Goal: Task Accomplishment & Management: Manage account settings

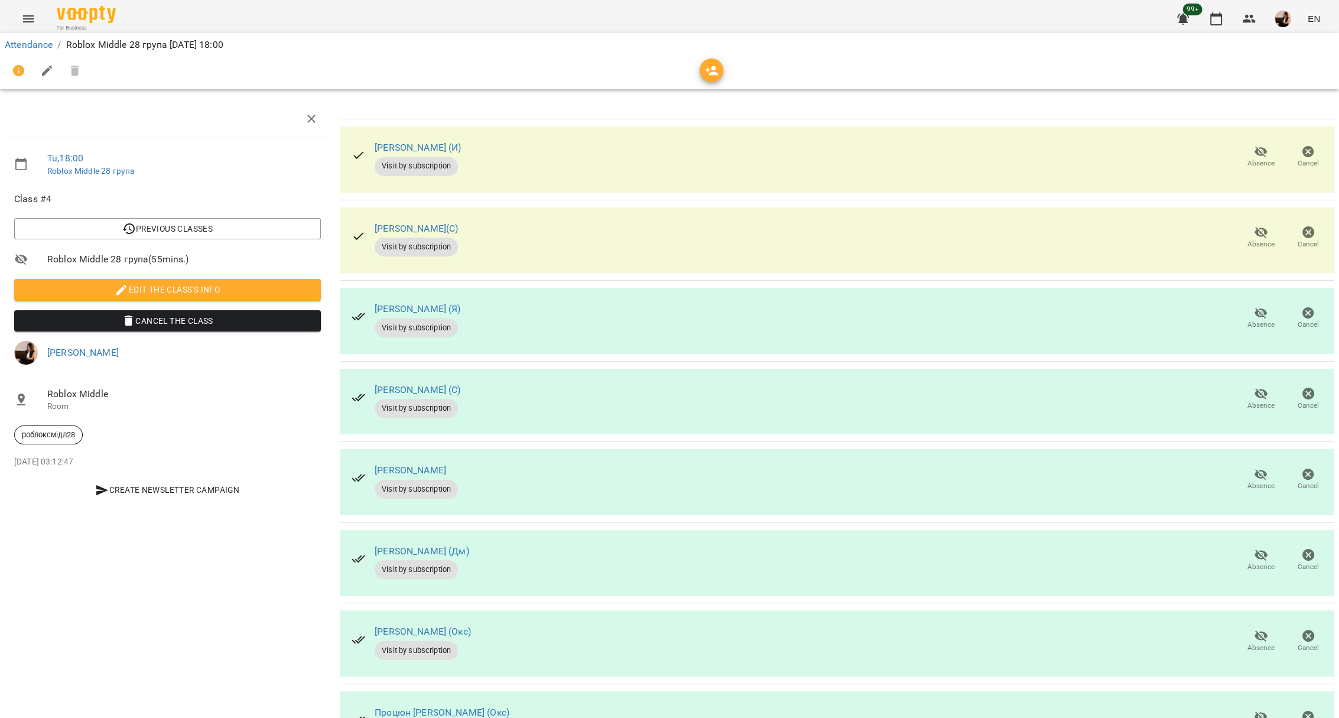
scroll to position [153, 0]
click at [51, 45] on link "Attendance" at bounding box center [29, 44] width 48 height 11
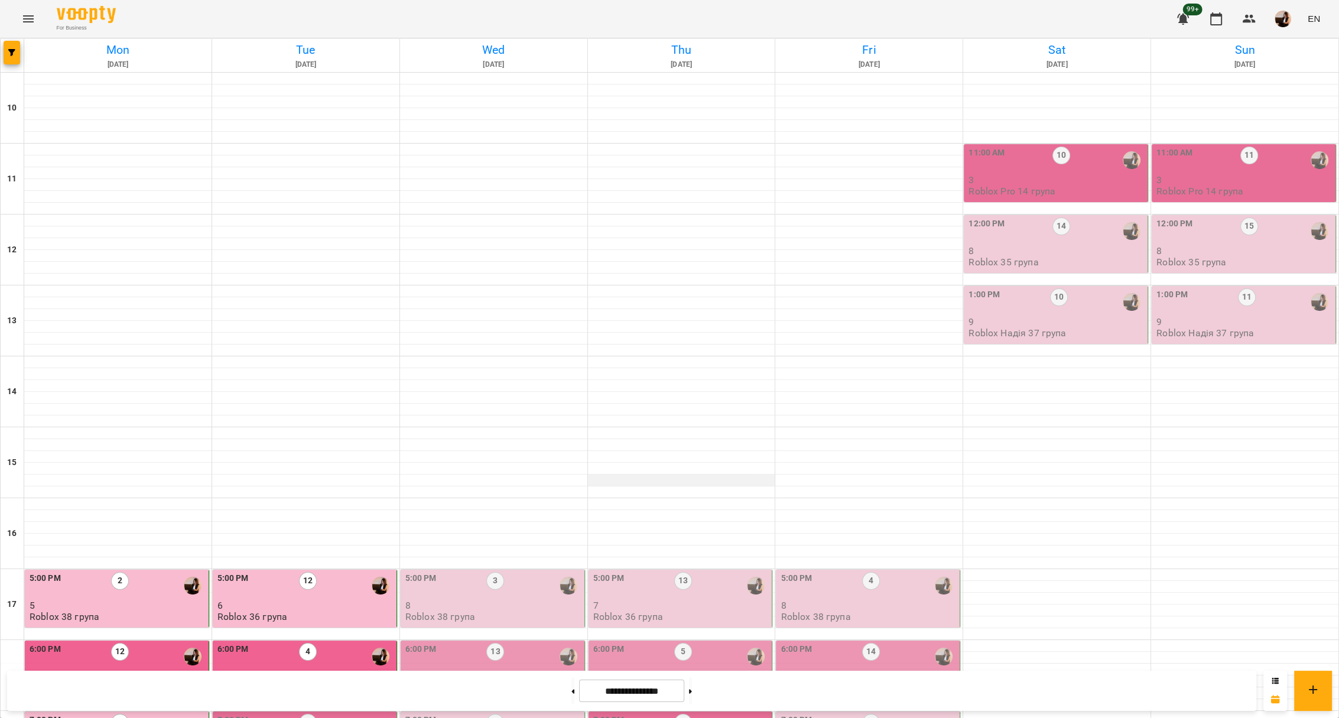
scroll to position [330, 0]
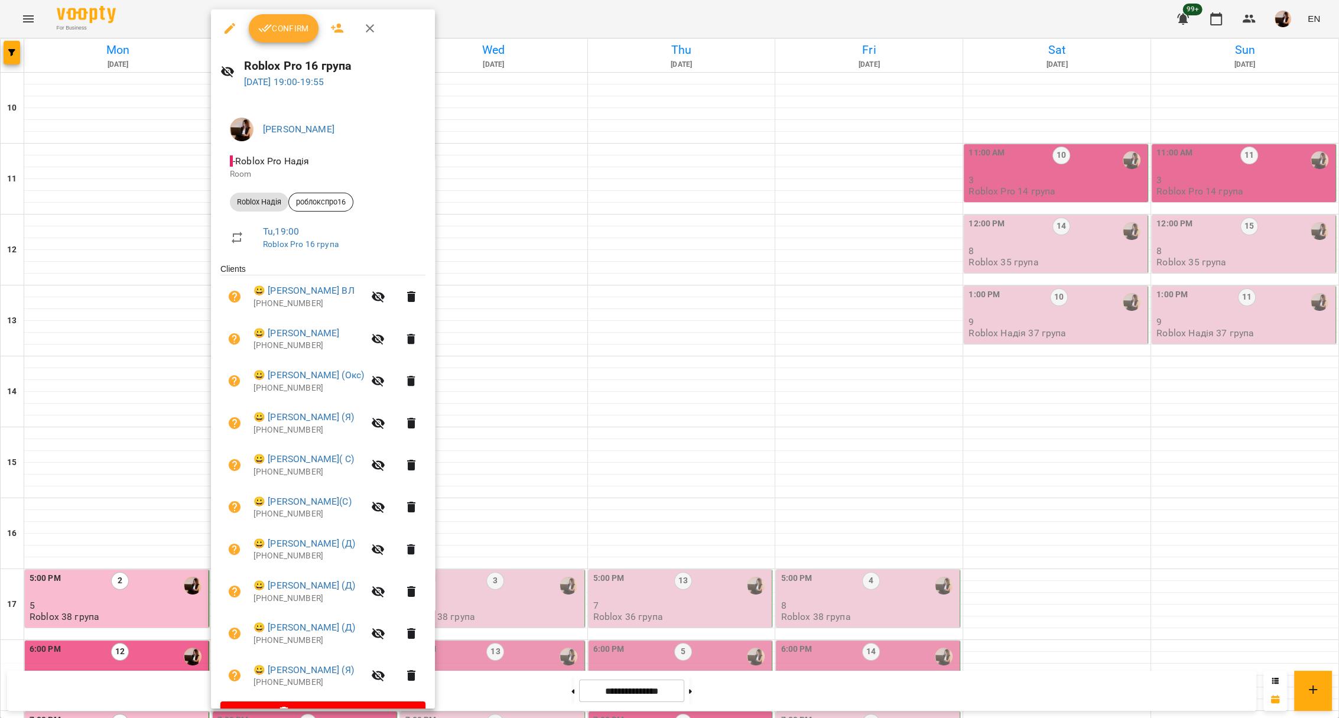
click at [525, 411] on div at bounding box center [669, 359] width 1339 height 718
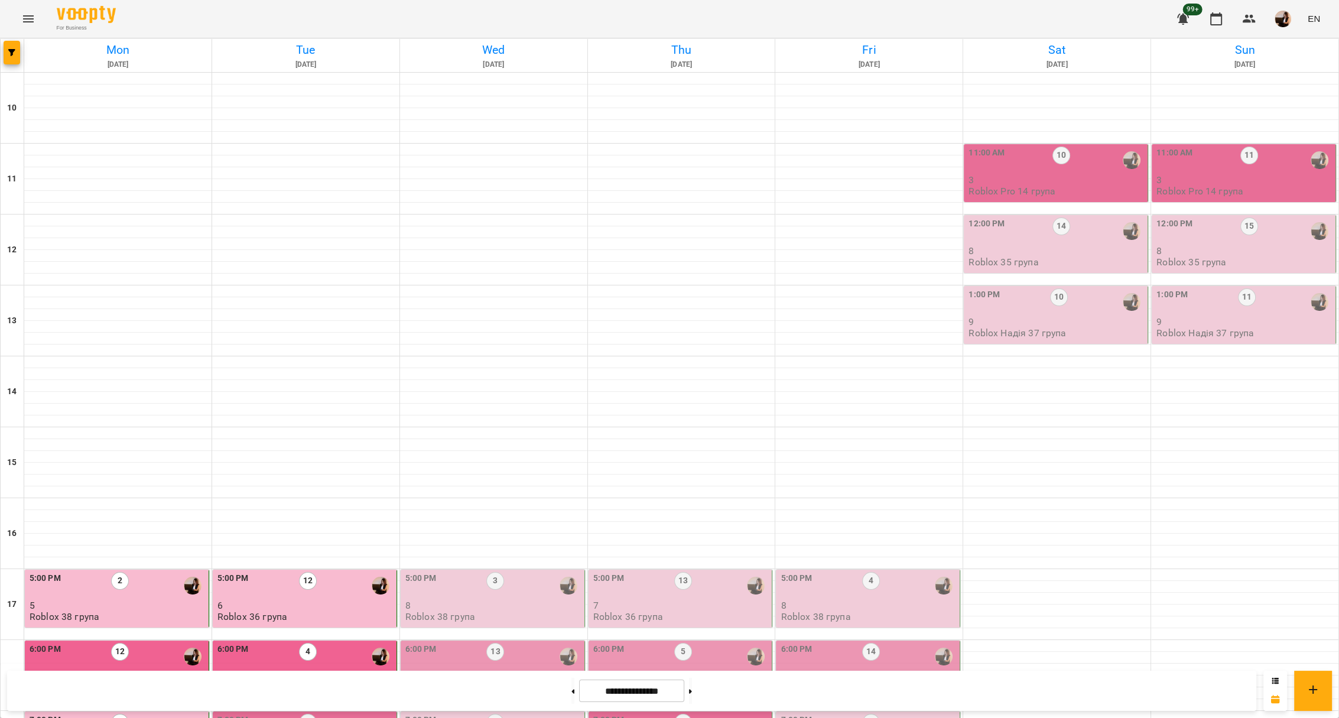
click at [321, 714] on div "7:00 PM 2" at bounding box center [305, 727] width 177 height 27
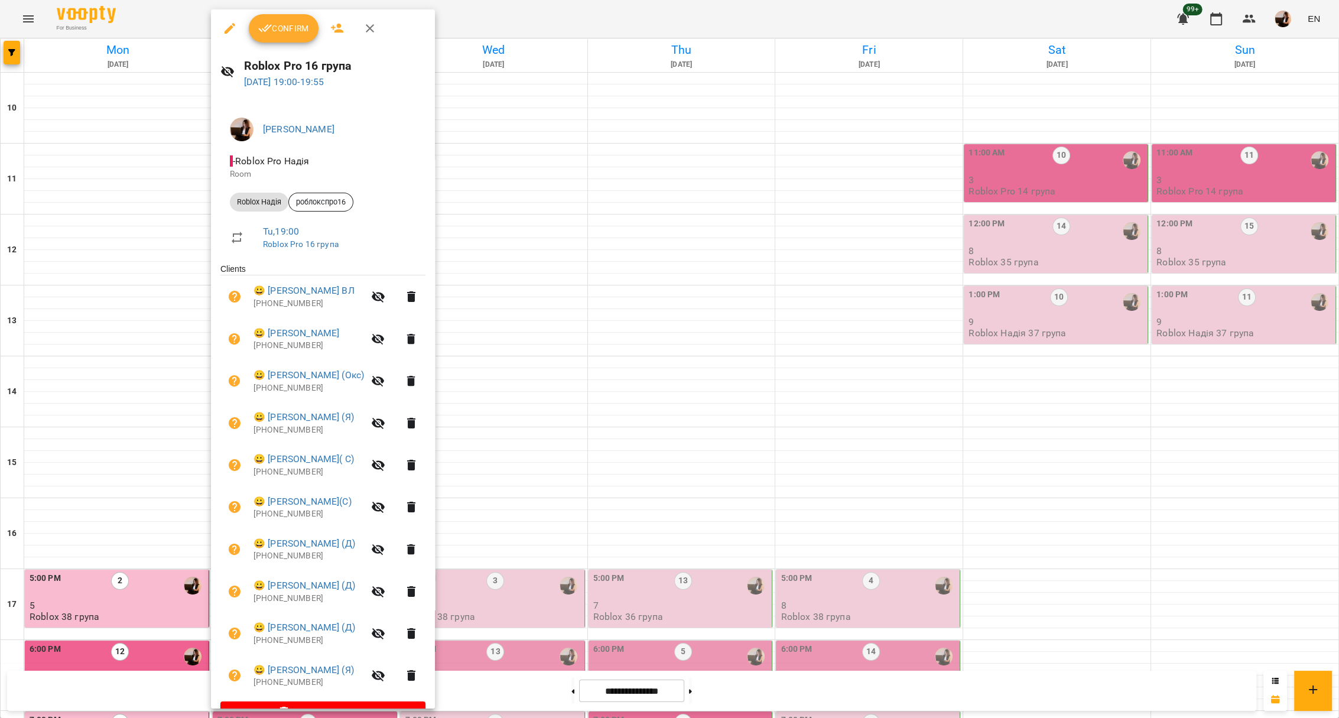
drag, startPoint x: 478, startPoint y: 409, endPoint x: 474, endPoint y: 375, distance: 33.9
click at [479, 408] on div at bounding box center [669, 359] width 1339 height 718
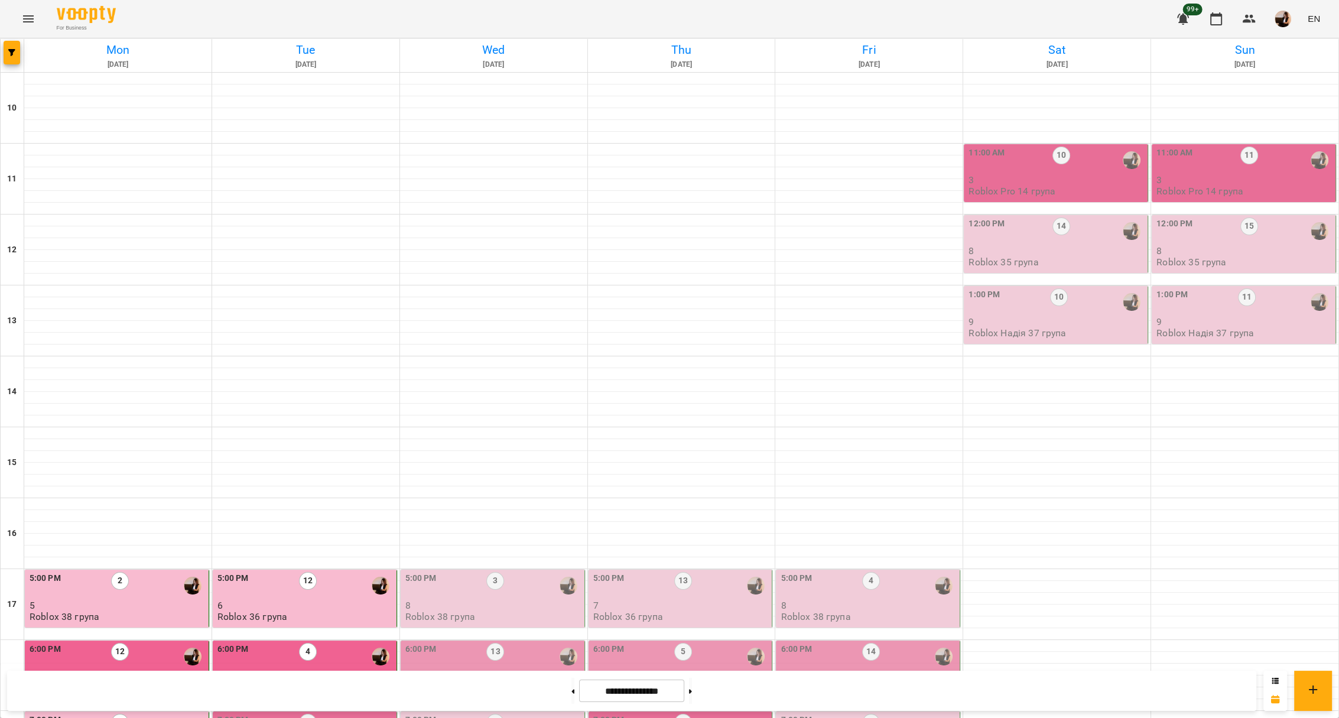
click at [308, 682] on p "Roblox Middlе 28 група" at bounding box center [267, 687] width 101 height 10
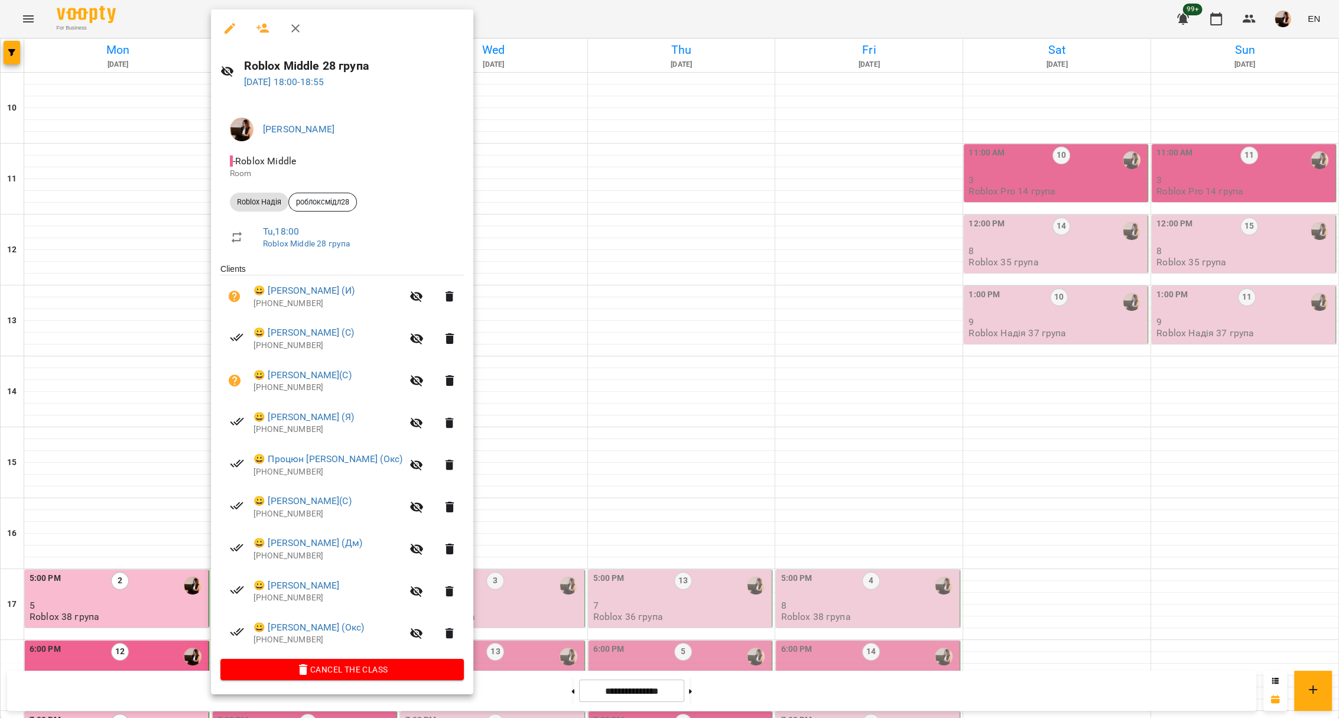
click at [887, 697] on div at bounding box center [669, 359] width 1339 height 718
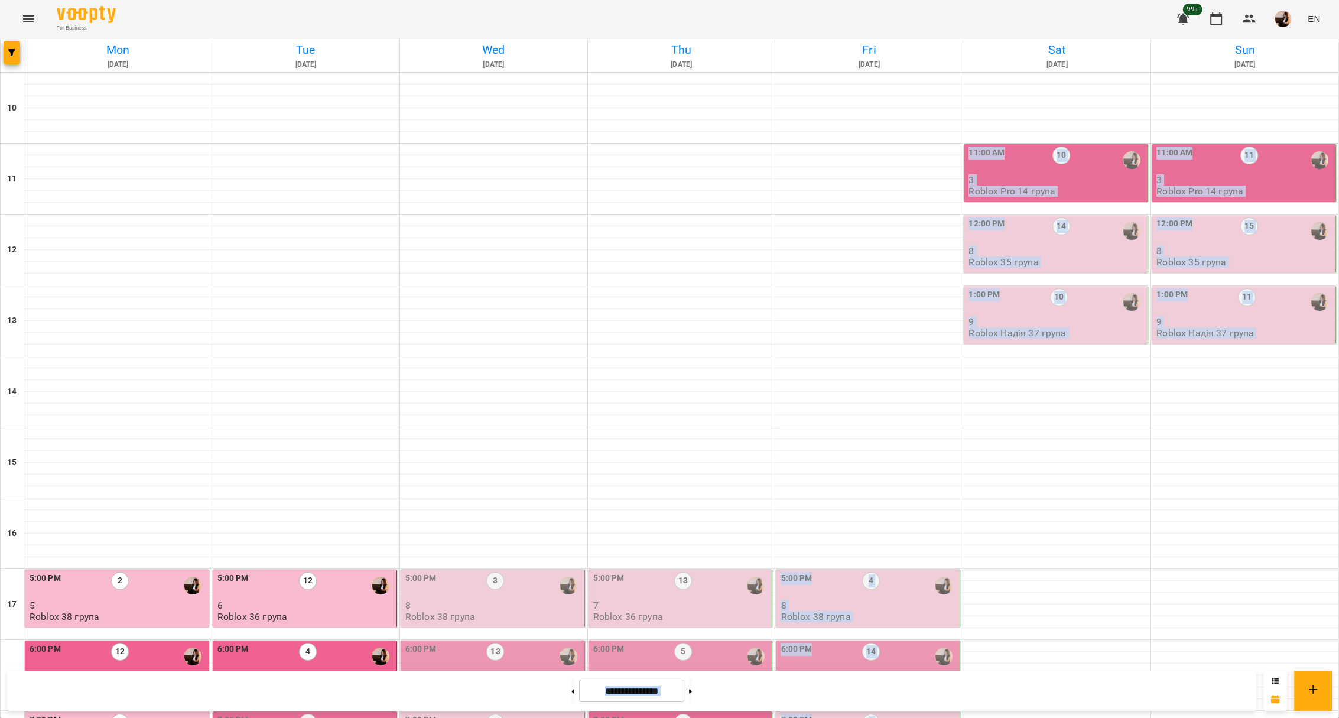
click at [823, 717] on html "For Business 99+ EN Mon 13 Oct Tue 14 Oct Wed 15 Oct Thu 16 Oct Fri 17 Oct Sat …" at bounding box center [669, 523] width 1339 height 1047
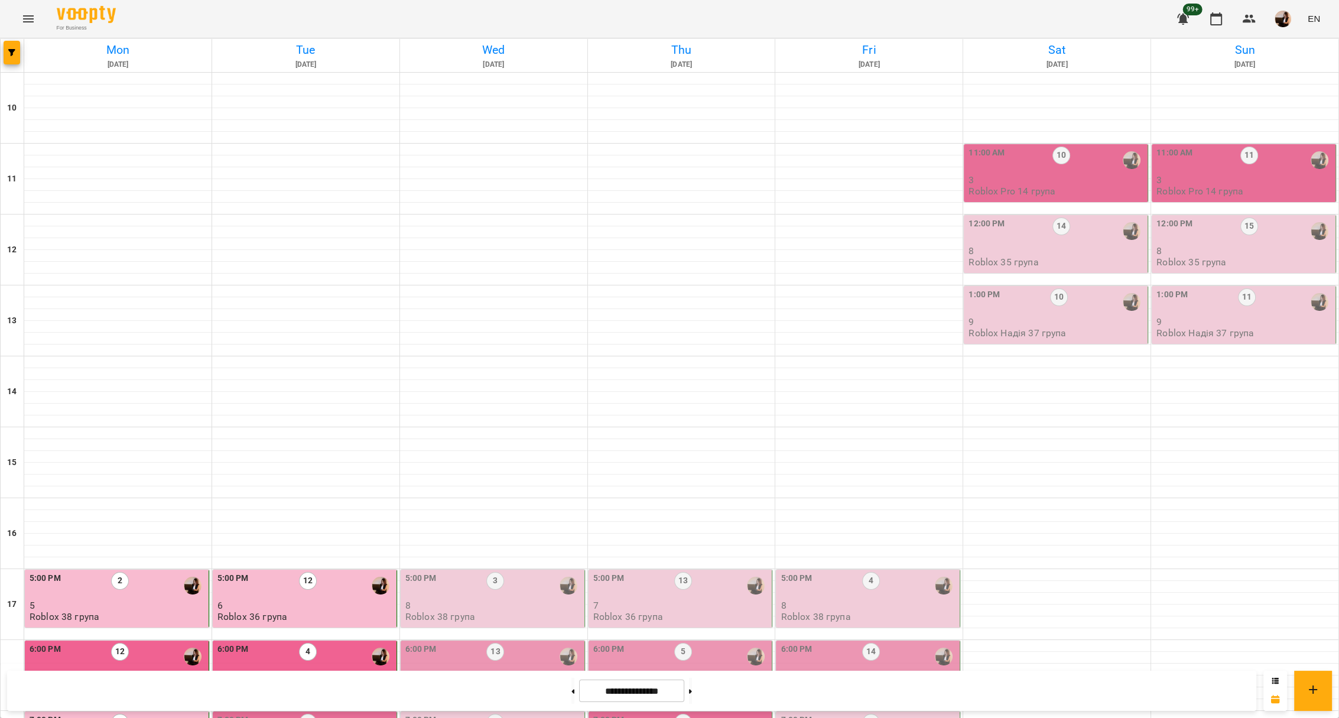
click at [350, 714] on div "7:00 PM 2" at bounding box center [305, 727] width 177 height 27
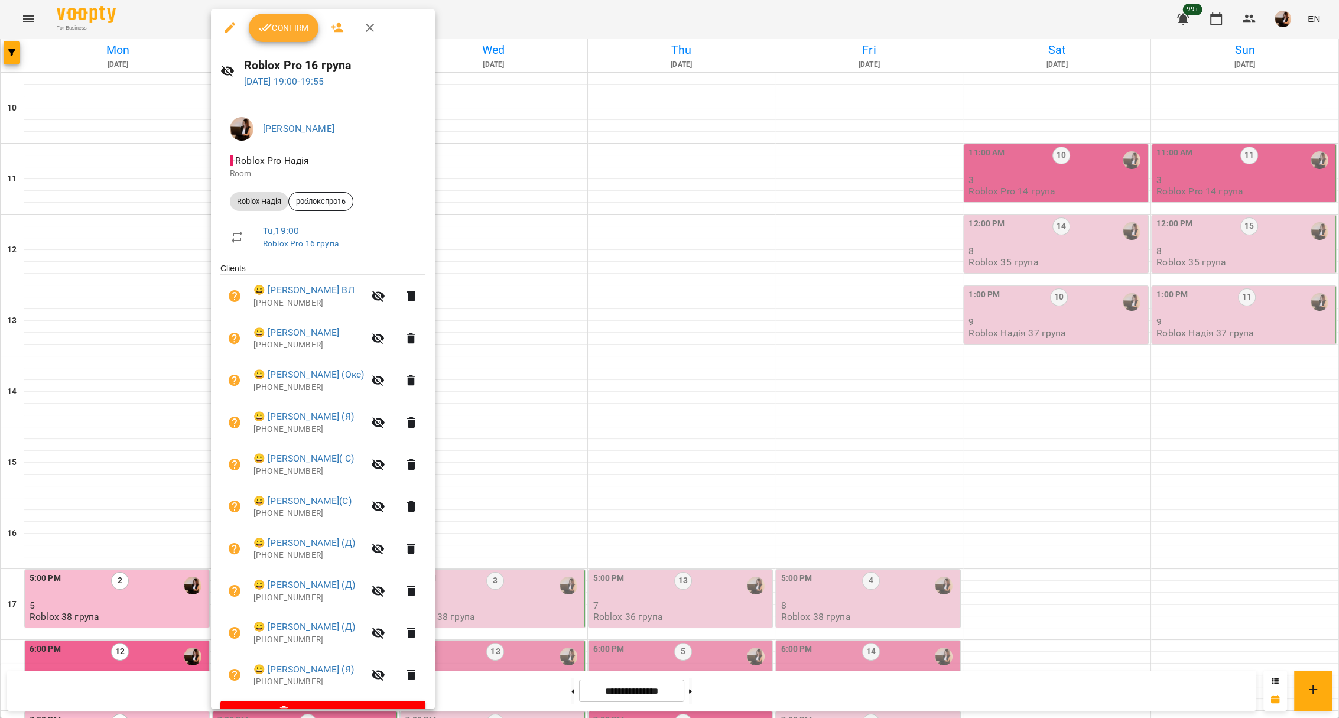
scroll to position [0, 0]
click at [291, 33] on span "Confirm" at bounding box center [283, 28] width 51 height 14
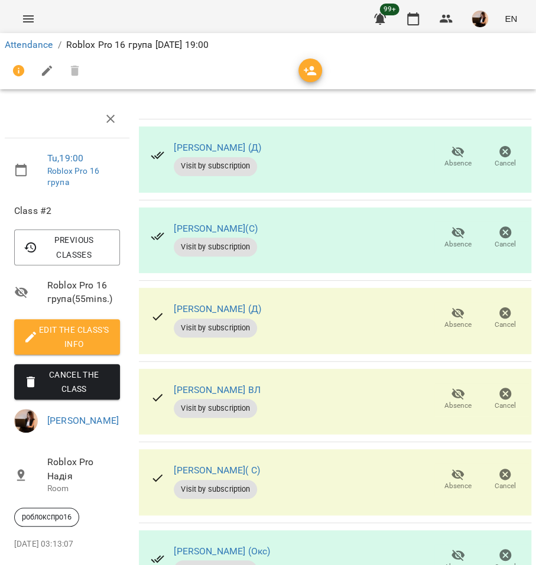
scroll to position [236, 0]
click at [417, 369] on div "Мардар Тимур ВЛ Visit by subscription Absence Cancel" at bounding box center [335, 402] width 392 height 66
click at [451, 401] on span "Absence" at bounding box center [457, 406] width 27 height 10
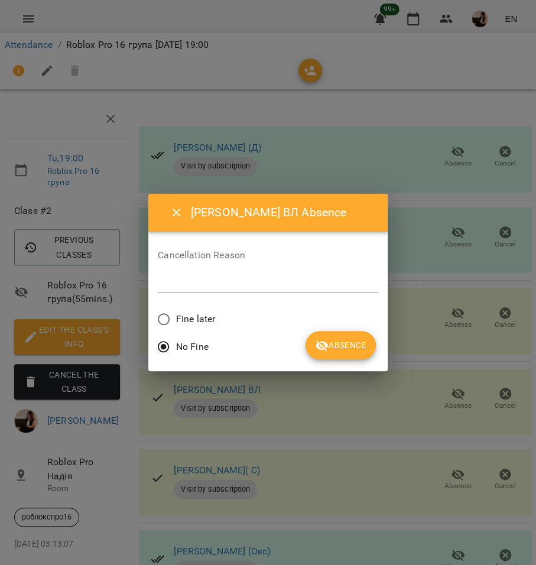
click at [204, 314] on span "Fine later" at bounding box center [195, 319] width 39 height 14
click at [345, 346] on span "Absence" at bounding box center [340, 345] width 51 height 14
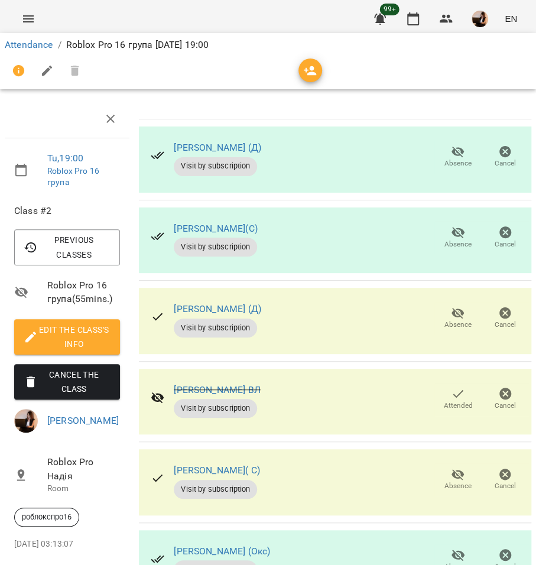
scroll to position [386, 0]
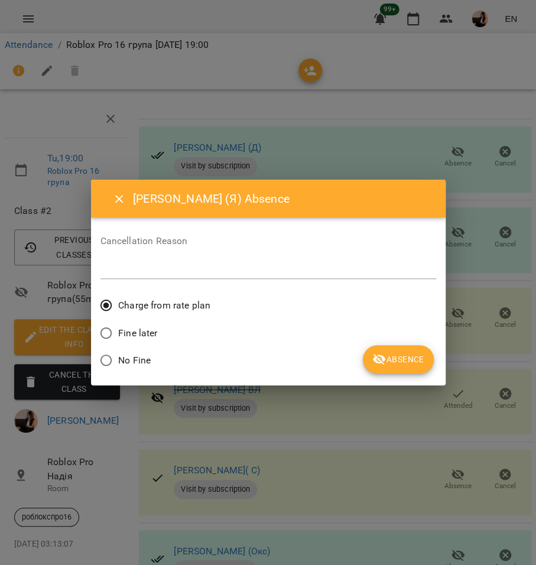
click at [374, 347] on button "Absence" at bounding box center [398, 359] width 70 height 28
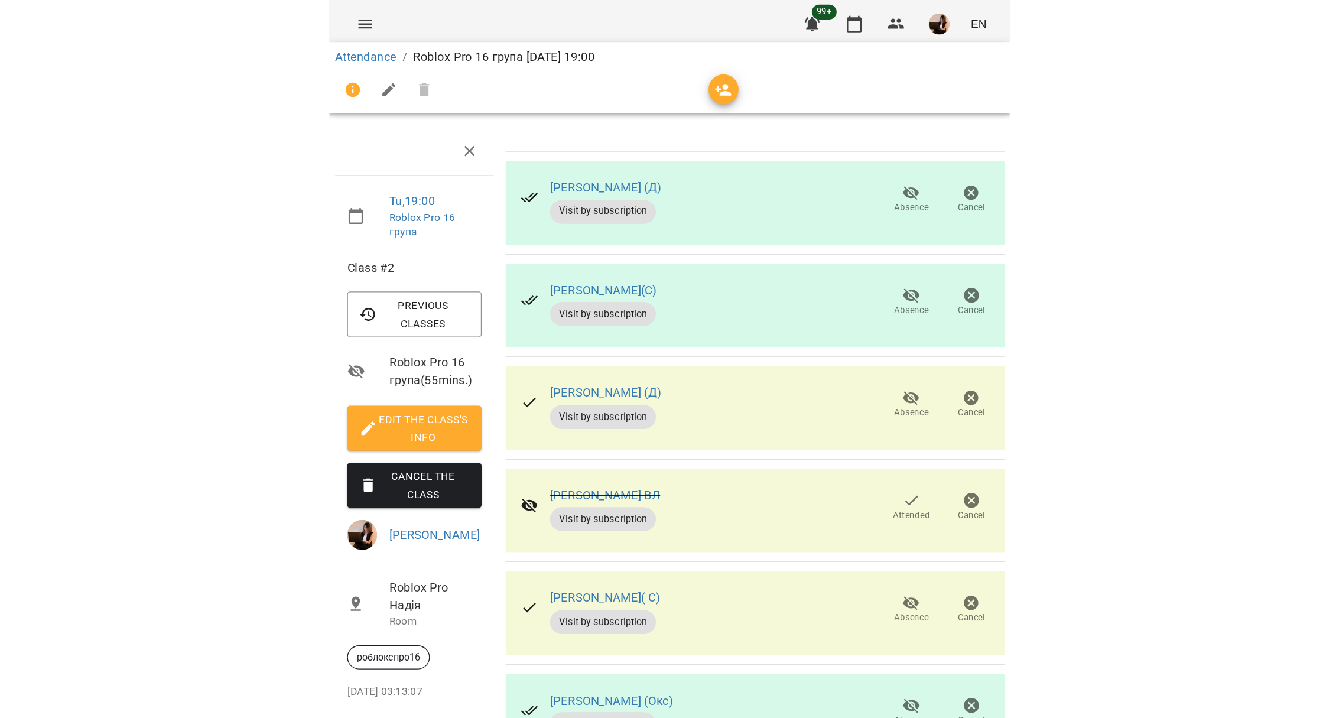
scroll to position [0, 0]
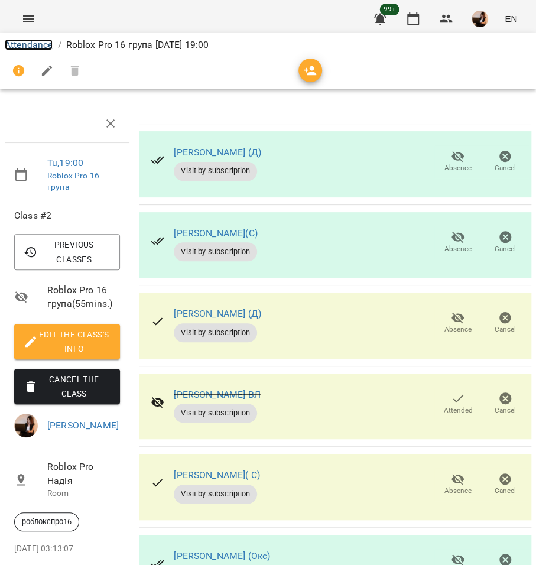
click at [21, 45] on link "Attendance" at bounding box center [29, 44] width 48 height 11
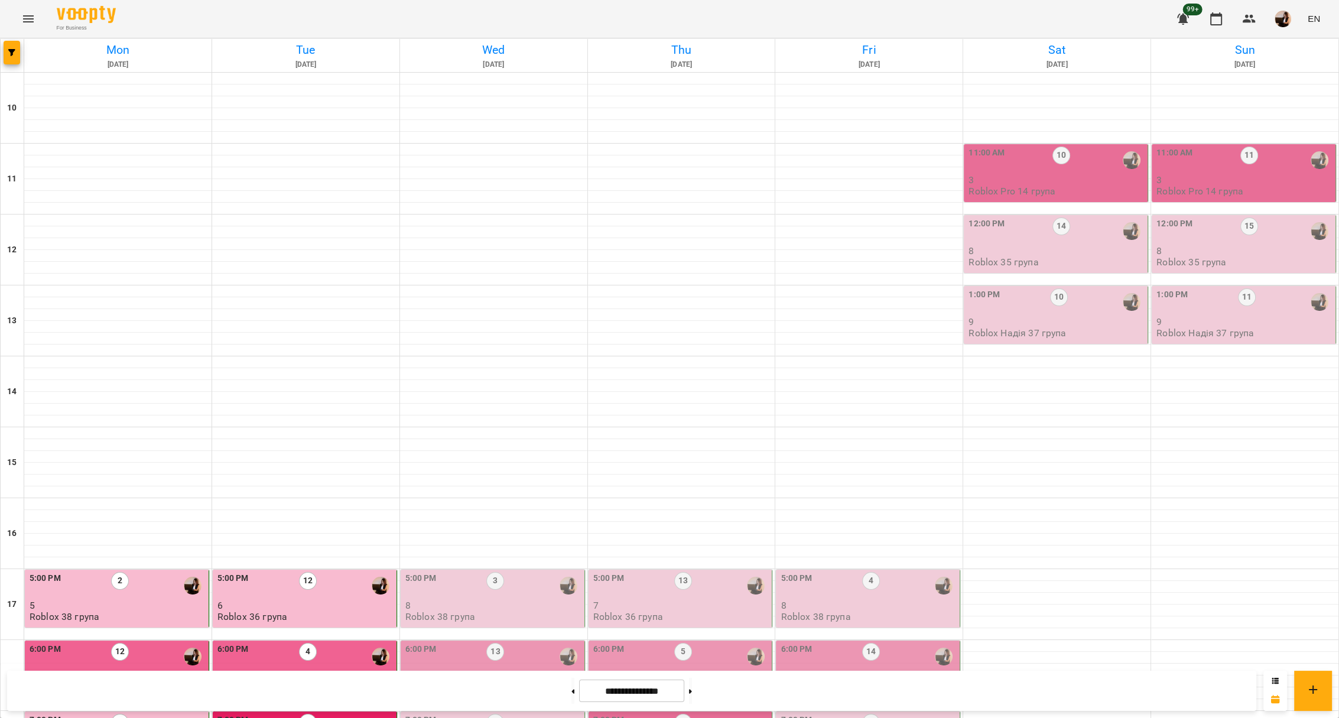
scroll to position [330, 0]
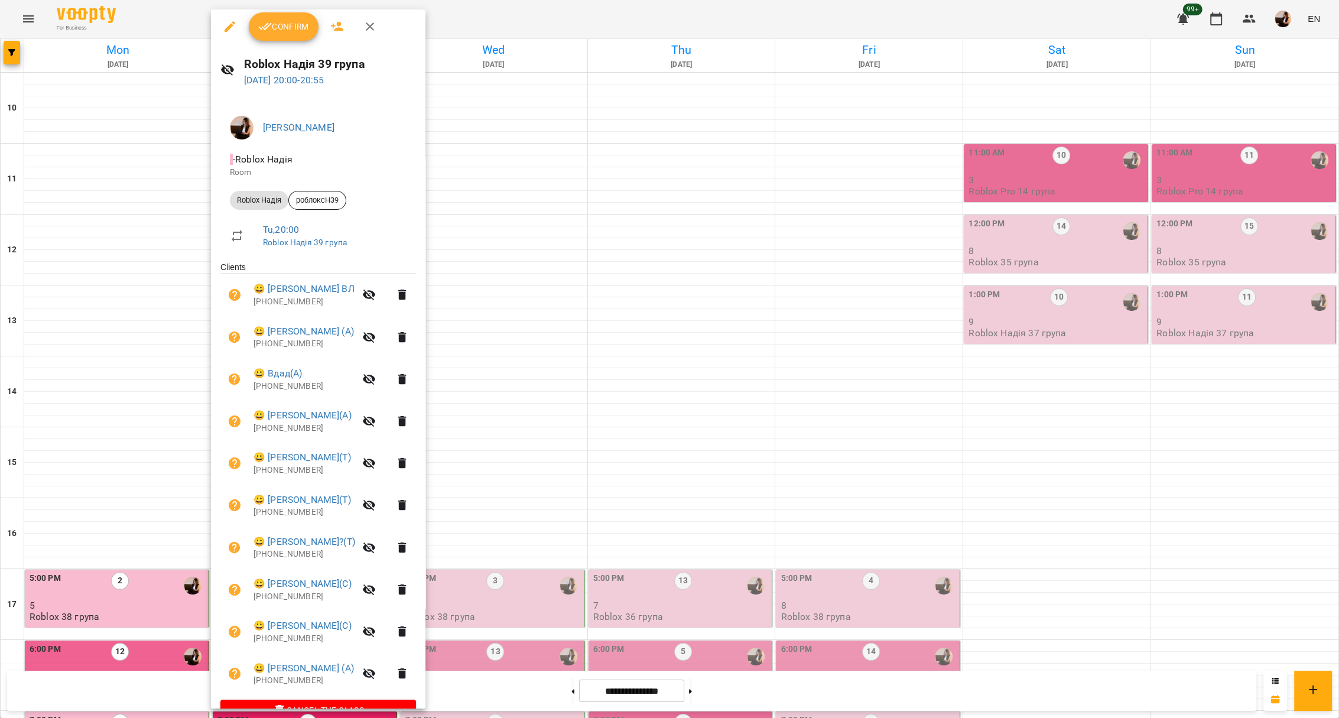
scroll to position [0, 0]
click at [279, 25] on span "Confirm" at bounding box center [283, 28] width 51 height 14
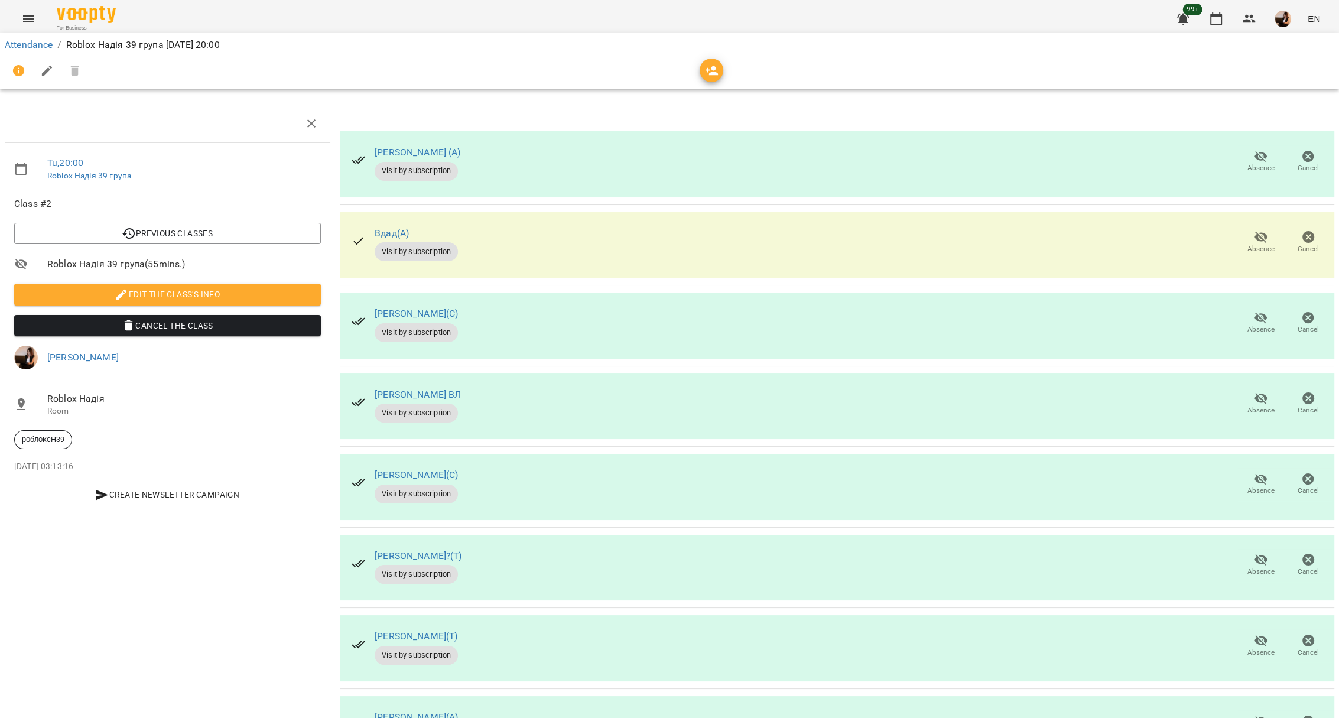
drag, startPoint x: 508, startPoint y: 639, endPoint x: 367, endPoint y: 146, distance: 512.4
click at [367, 146] on tbody "Іван (А) Visit by subscription Absence Cancel Вдад(А) Visit by subscription Abs…" at bounding box center [837, 527] width 995 height 807
copy tbody "Іван (А) Visit by subscription Absence Cancel Вдад(А) Visit by subscription Abs…"
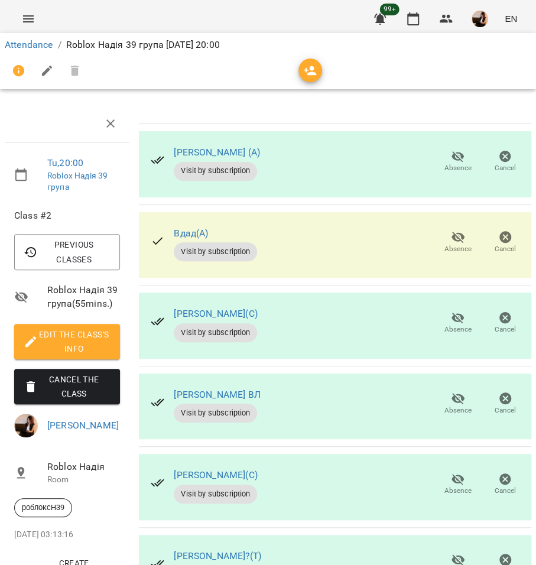
click at [211, 115] on th at bounding box center [335, 114] width 392 height 19
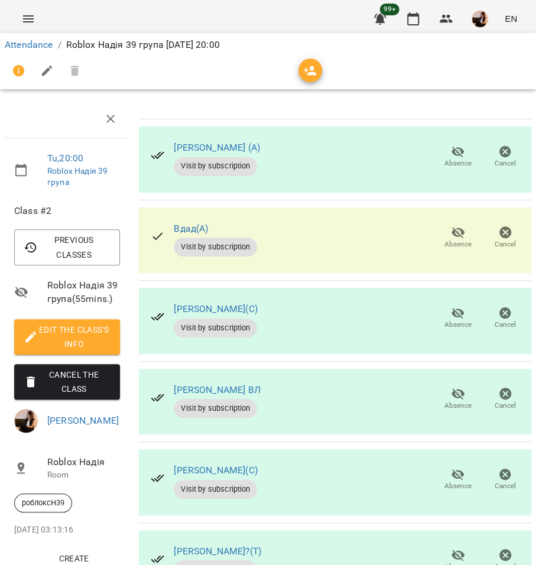
scroll to position [386, 0]
click at [317, 530] on div "Марина Котляр?(Т) Visit by subscription Absence Cancel" at bounding box center [335, 563] width 392 height 66
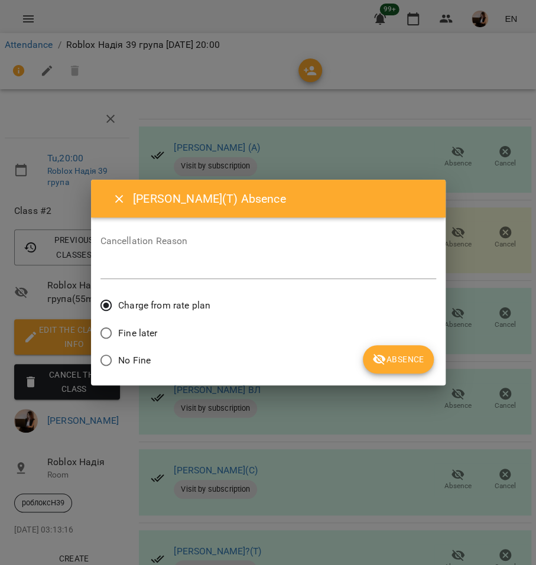
click at [390, 356] on span "Absence" at bounding box center [397, 359] width 51 height 14
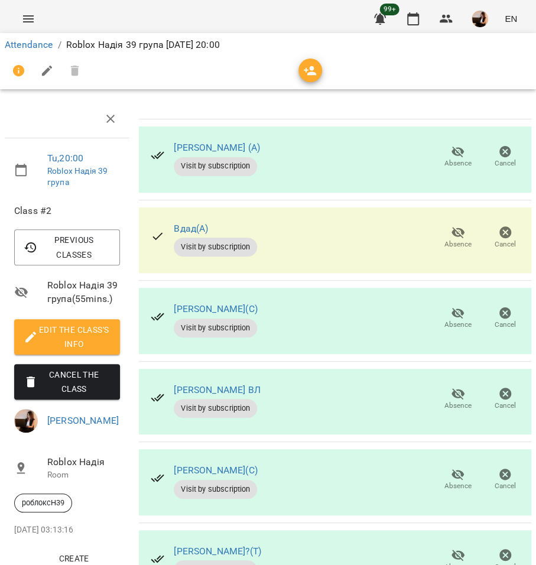
scroll to position [0, 0]
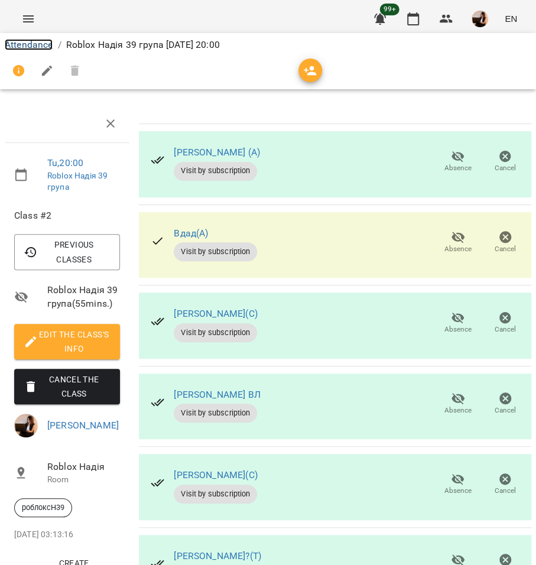
click at [28, 50] on link "Attendance" at bounding box center [29, 44] width 48 height 11
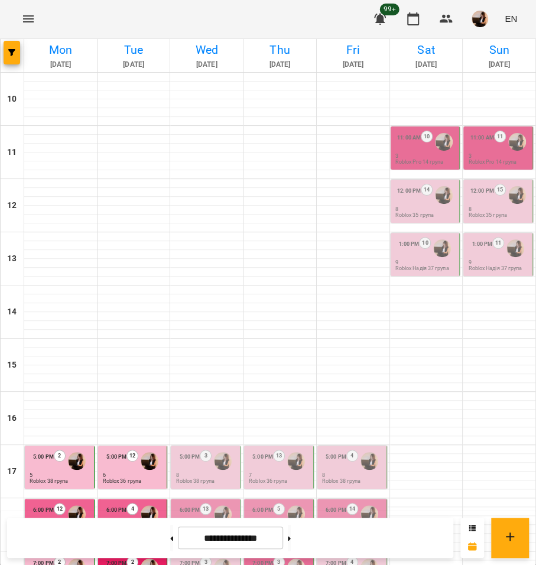
scroll to position [236, 0]
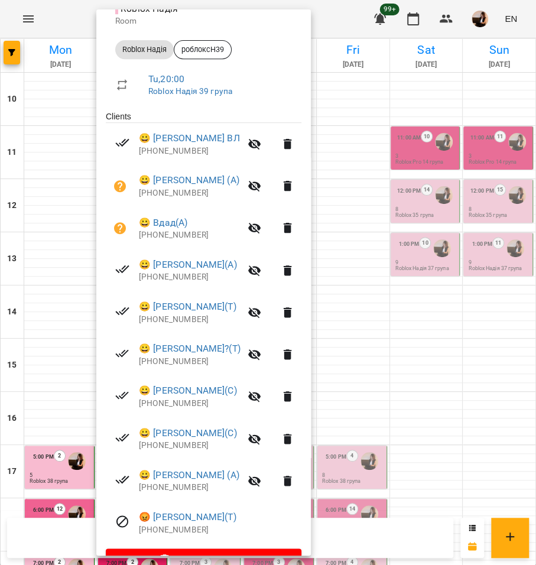
scroll to position [157, 0]
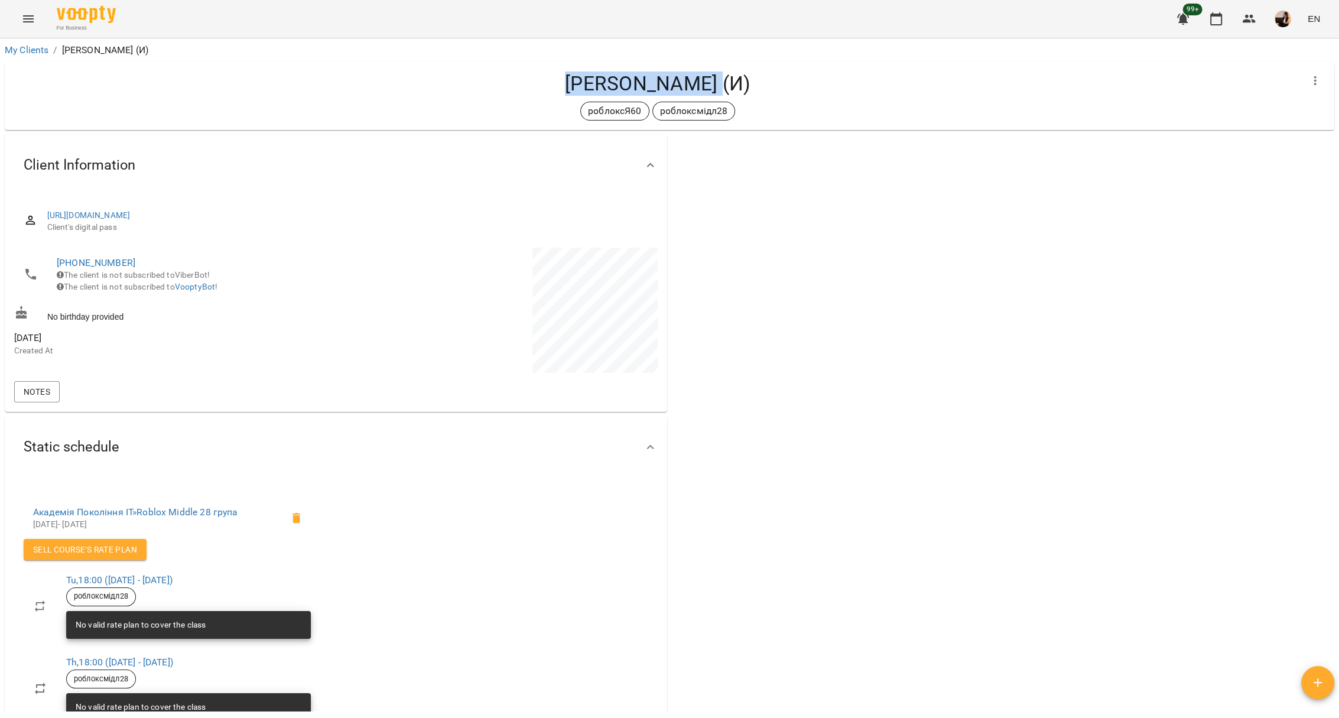
drag, startPoint x: 627, startPoint y: 83, endPoint x: 709, endPoint y: 85, distance: 81.6
click at [709, 85] on h4 "Гунчак Нiколь (И)" at bounding box center [657, 83] width 1287 height 24
click at [730, 141] on div at bounding box center [1002, 475] width 667 height 687
click at [609, 112] on p "роблоксЯ60" at bounding box center [614, 111] width 53 height 14
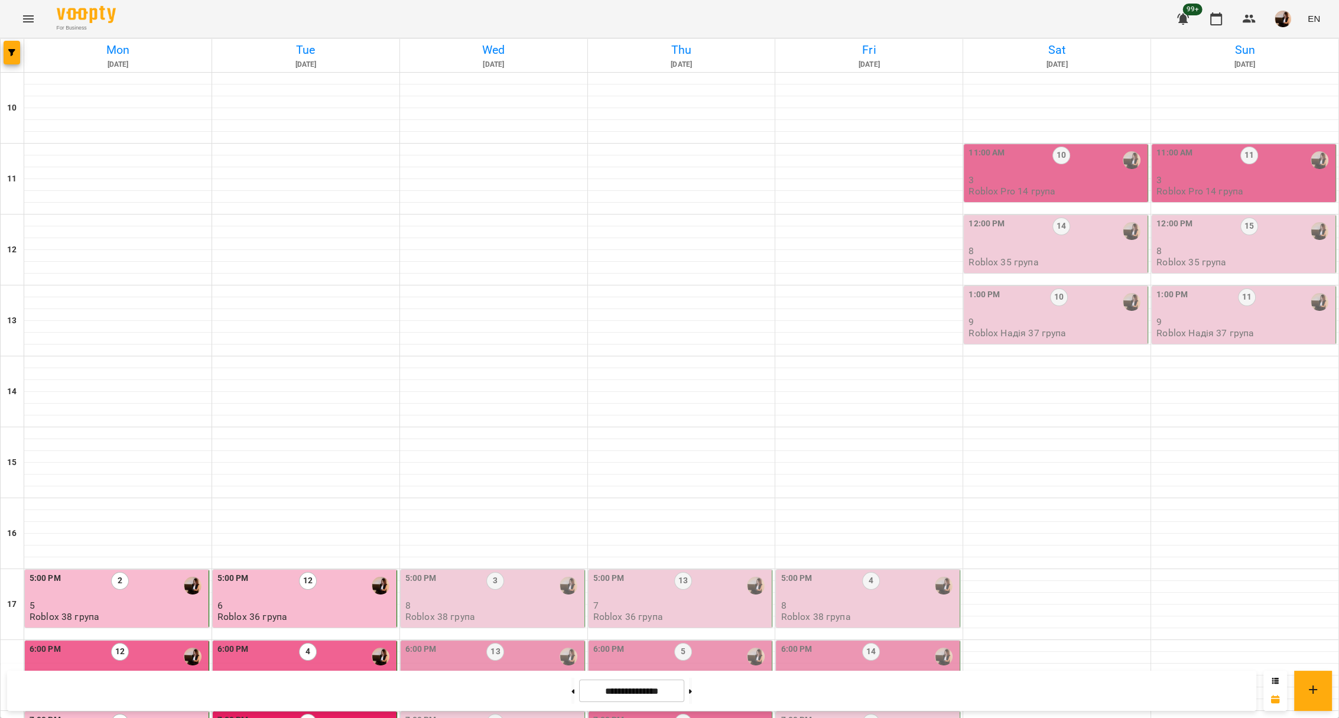
scroll to position [330, 0]
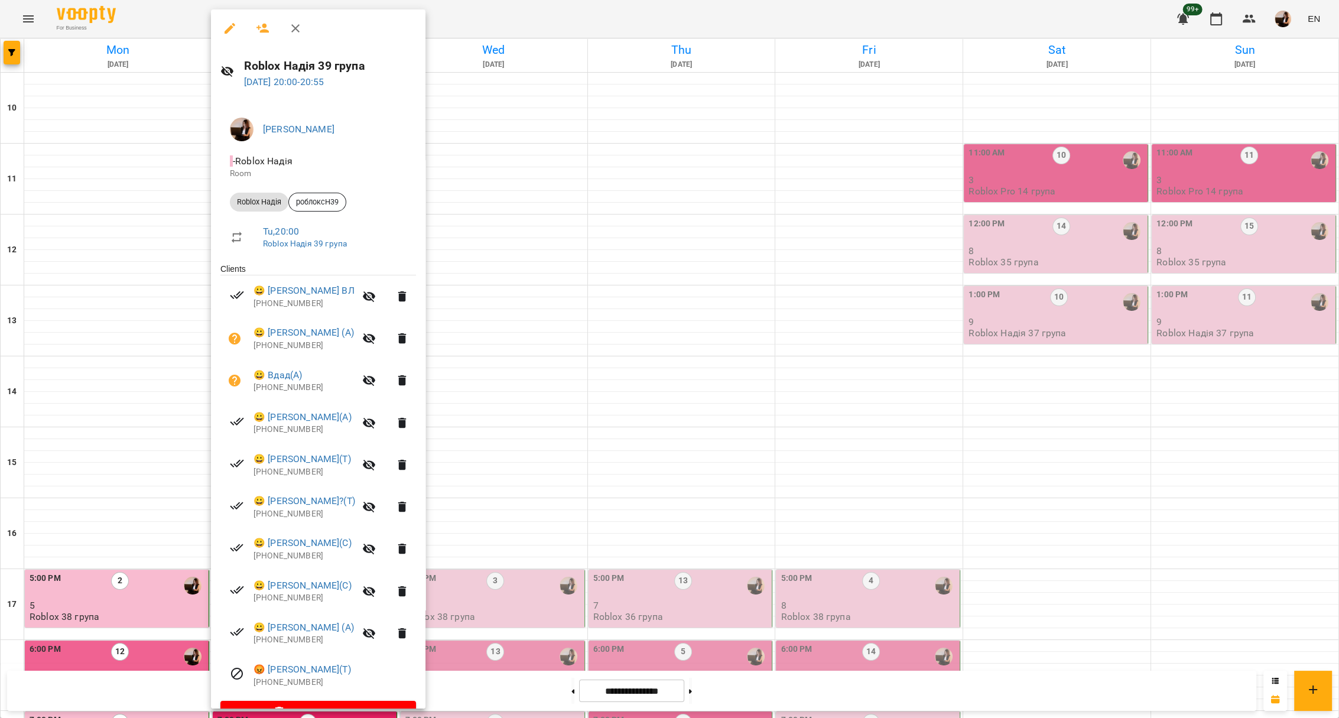
click at [629, 447] on div at bounding box center [669, 359] width 1339 height 718
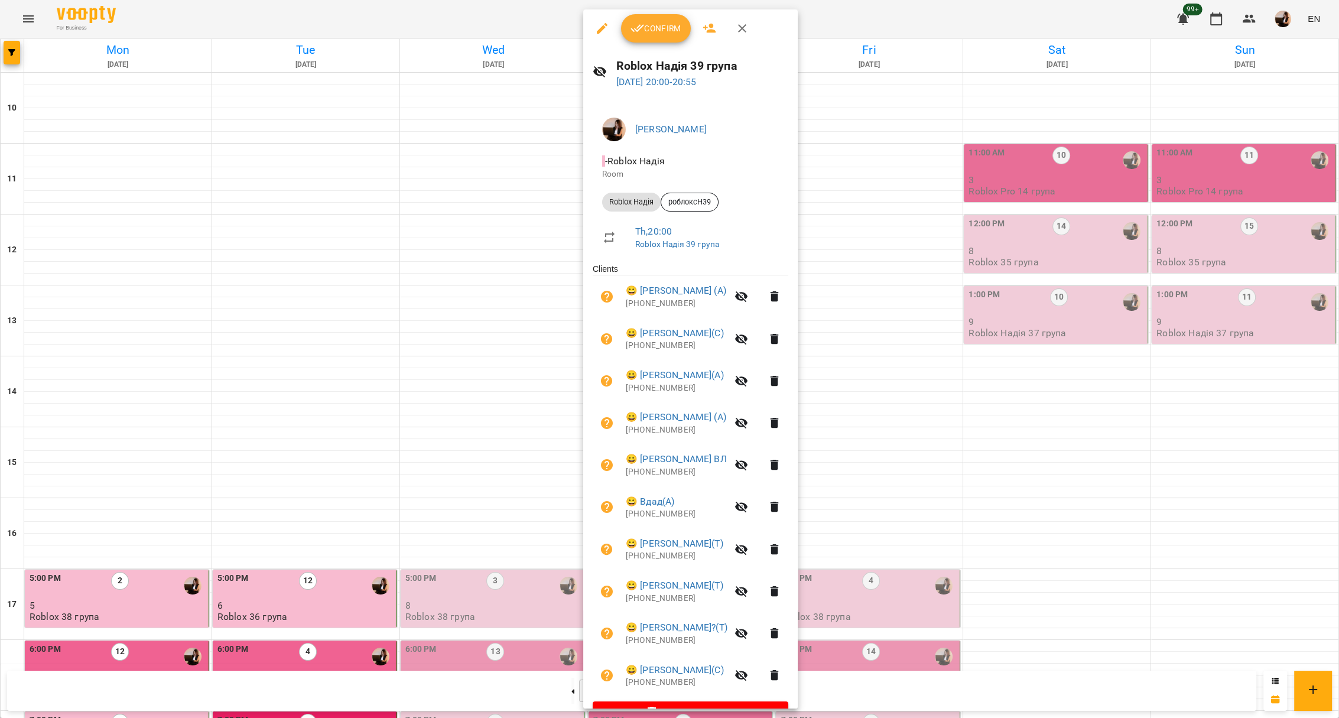
click at [485, 477] on div at bounding box center [669, 359] width 1339 height 718
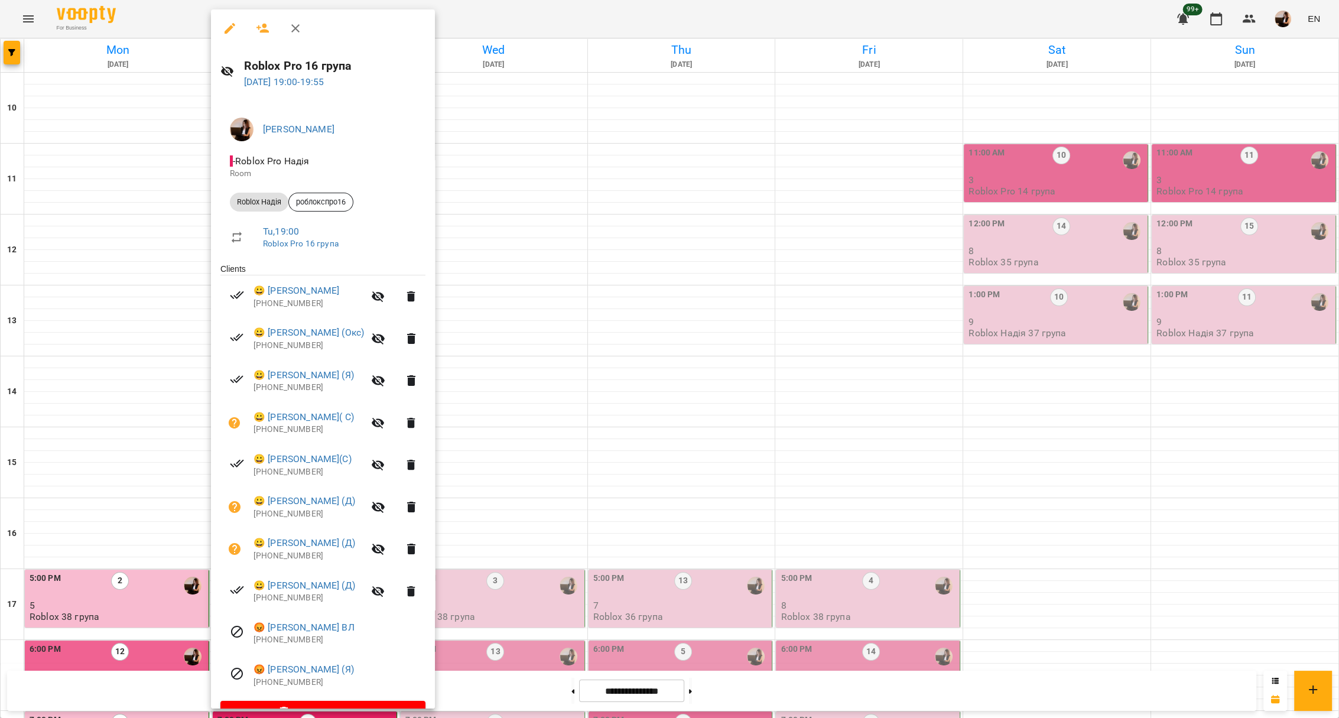
click at [596, 374] on div at bounding box center [669, 359] width 1339 height 718
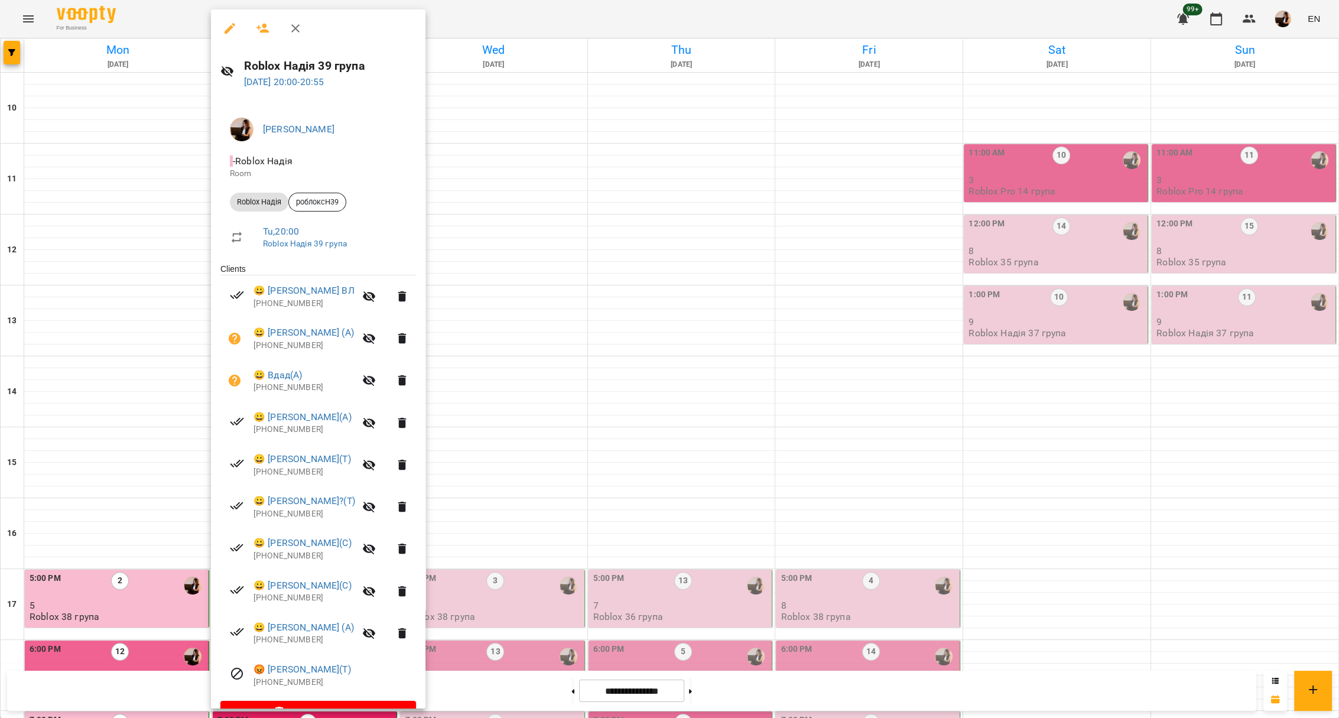
click at [634, 437] on div at bounding box center [669, 359] width 1339 height 718
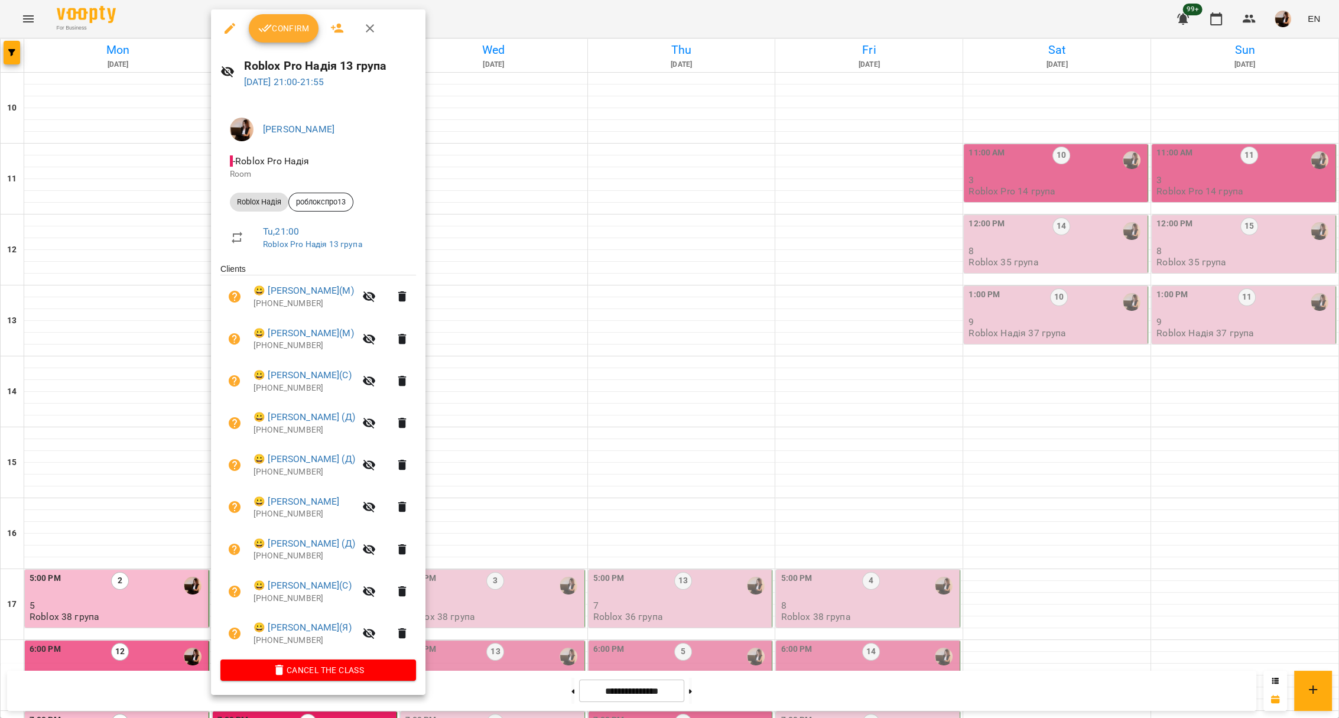
click at [707, 513] on div at bounding box center [669, 359] width 1339 height 718
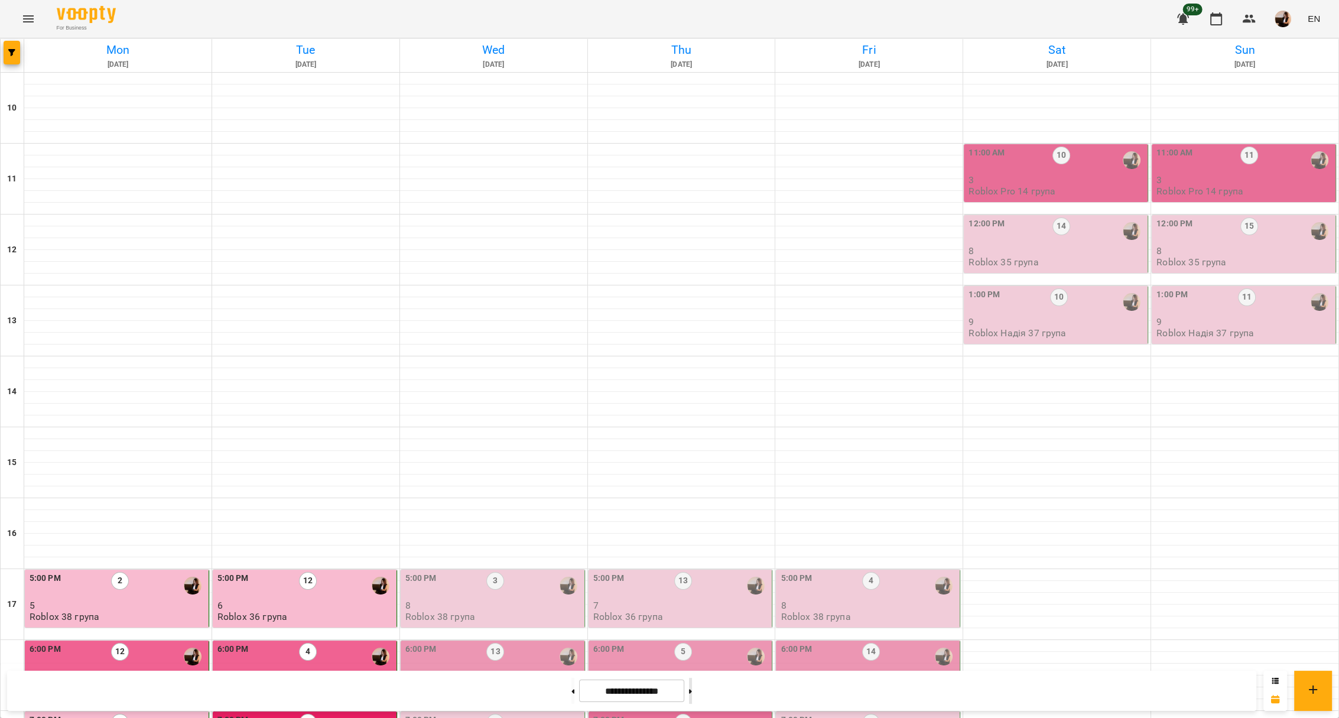
click at [692, 685] on button at bounding box center [690, 691] width 3 height 26
type input "**********"
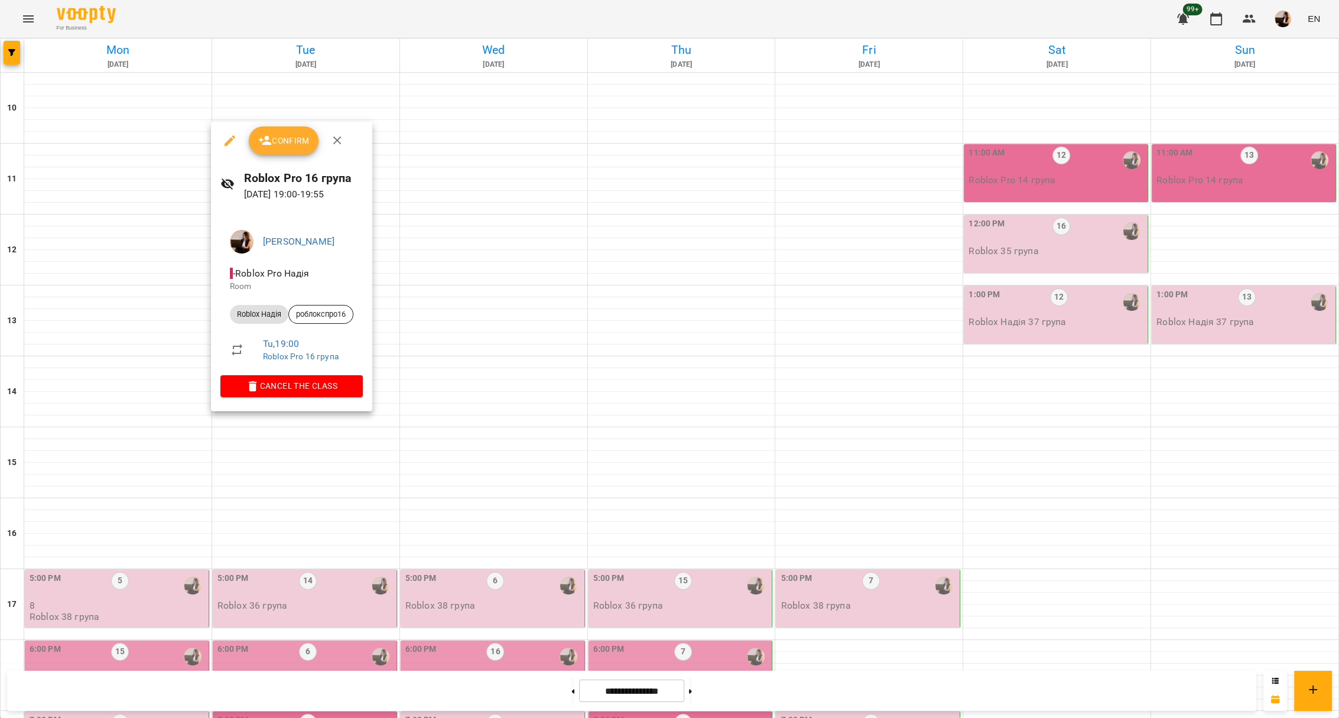
click at [345, 459] on div at bounding box center [669, 359] width 1339 height 718
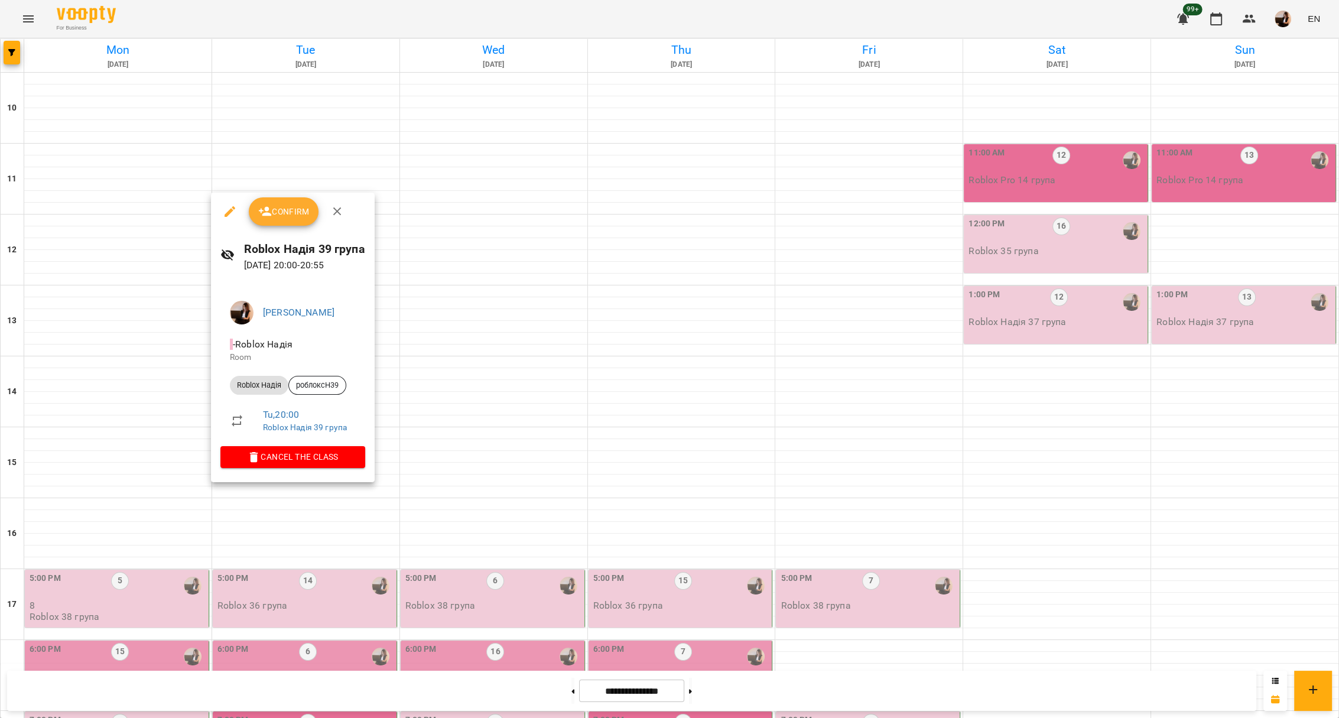
drag, startPoint x: 345, startPoint y: 459, endPoint x: 323, endPoint y: 492, distance: 40.0
click at [327, 503] on div at bounding box center [669, 359] width 1339 height 718
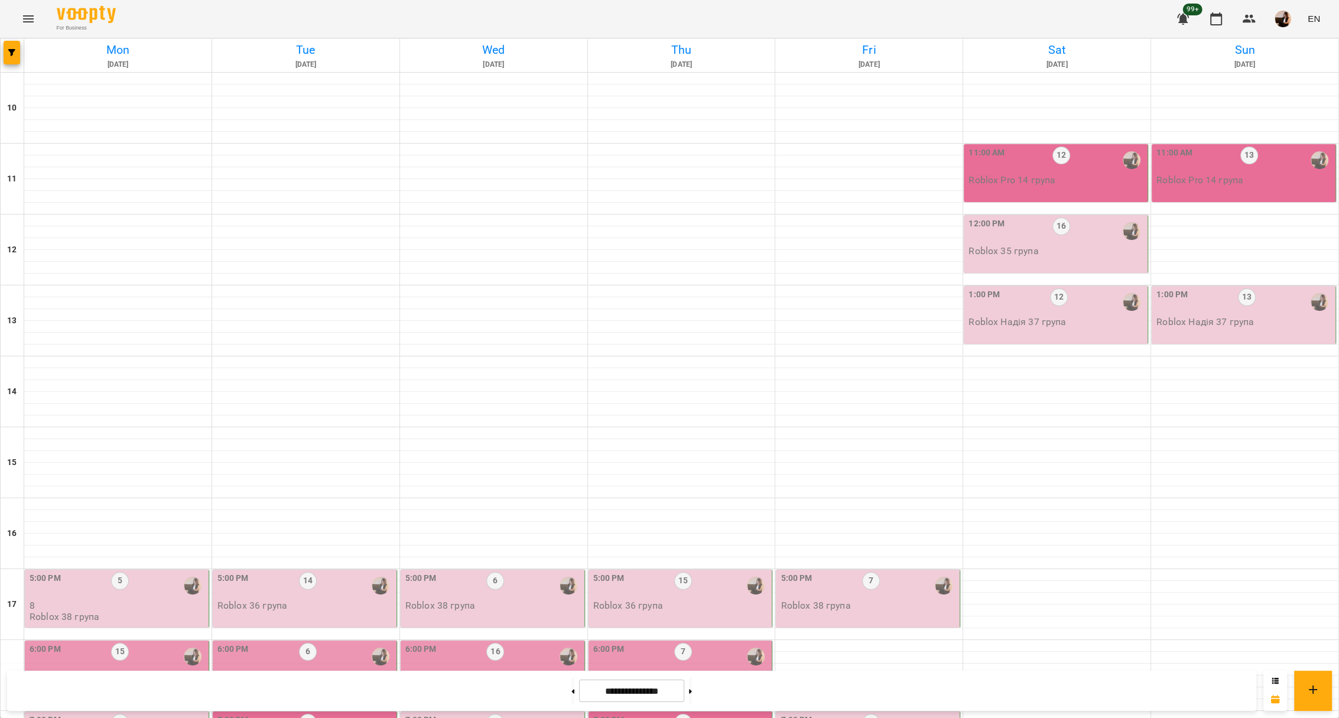
click at [301, 643] on div "6" at bounding box center [308, 656] width 18 height 27
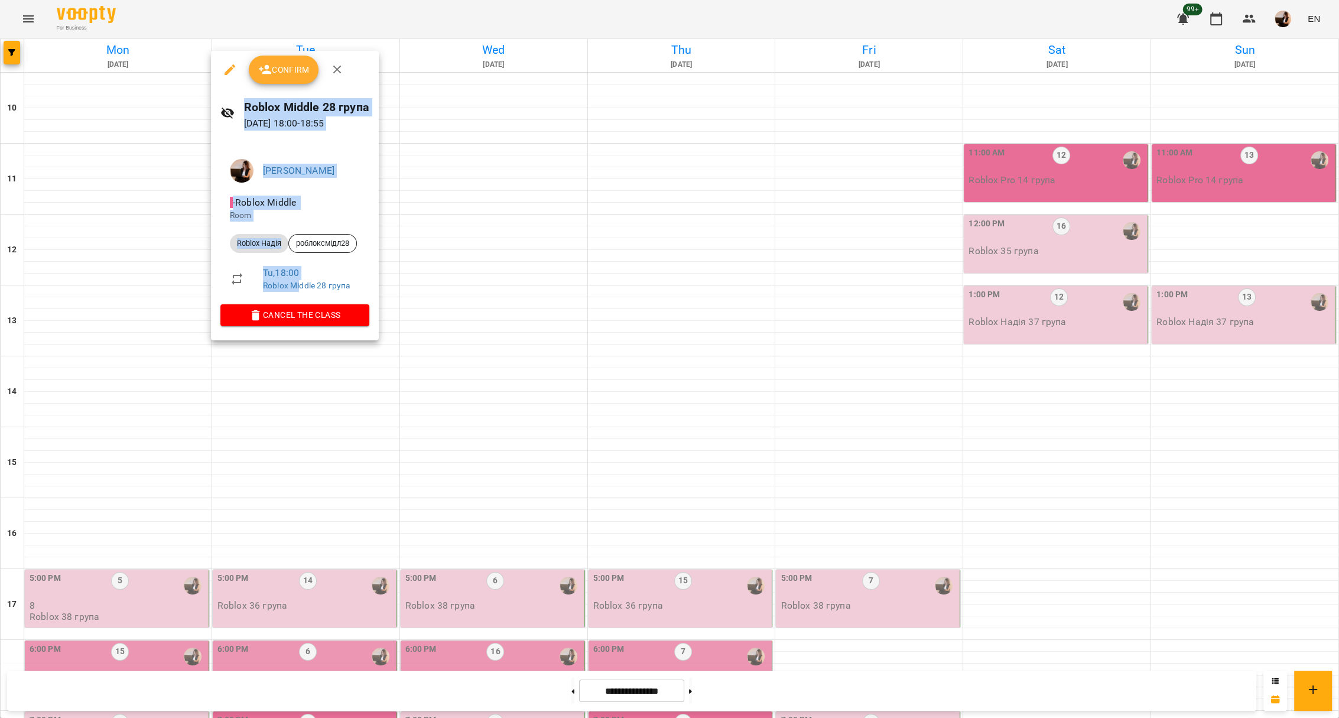
drag, startPoint x: 300, startPoint y: 283, endPoint x: 617, endPoint y: 344, distance: 322.6
click at [617, 344] on div "Confirm Roblox Middlе 28 група [DATE] 18:00 - 18:55 [PERSON_NAME] - Roblox Midd…" at bounding box center [669, 359] width 1339 height 718
drag, startPoint x: 617, startPoint y: 344, endPoint x: 512, endPoint y: 340, distance: 105.2
click at [525, 343] on div at bounding box center [669, 359] width 1339 height 718
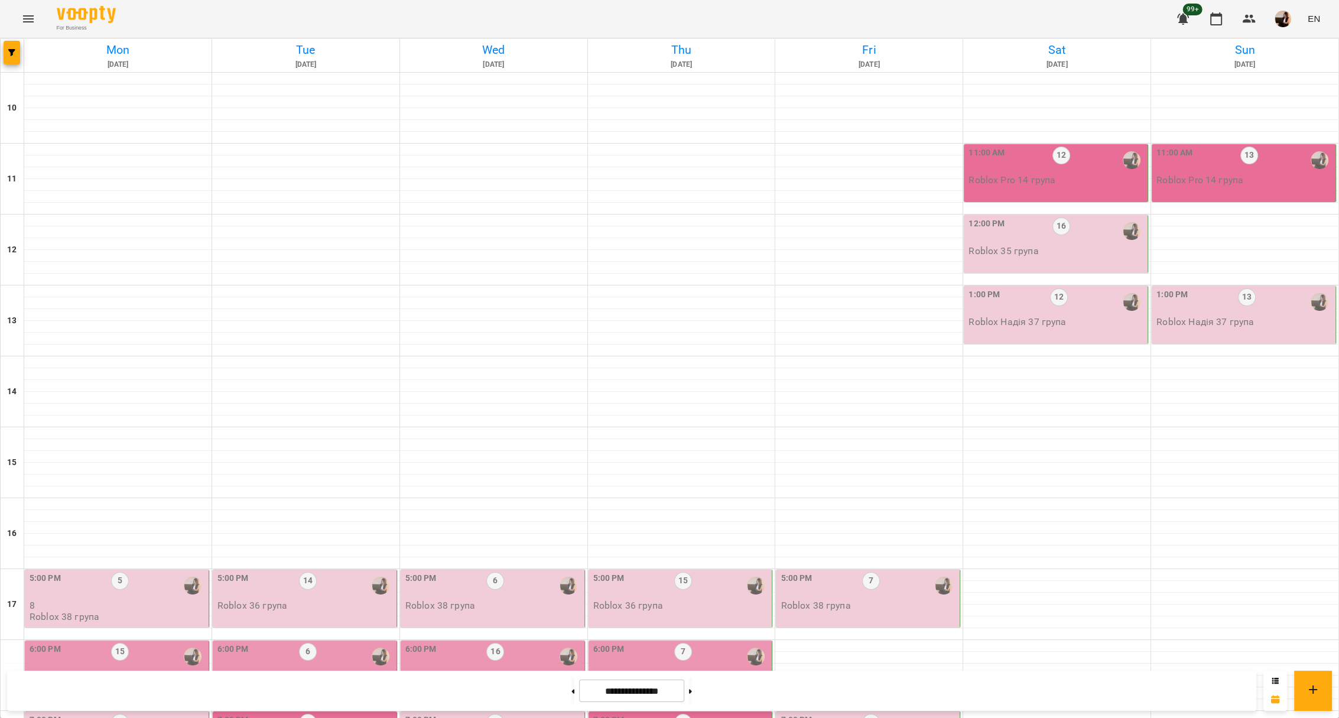
click at [384, 570] on div "5:00 PM 14 Roblox 36 група" at bounding box center [305, 599] width 184 height 58
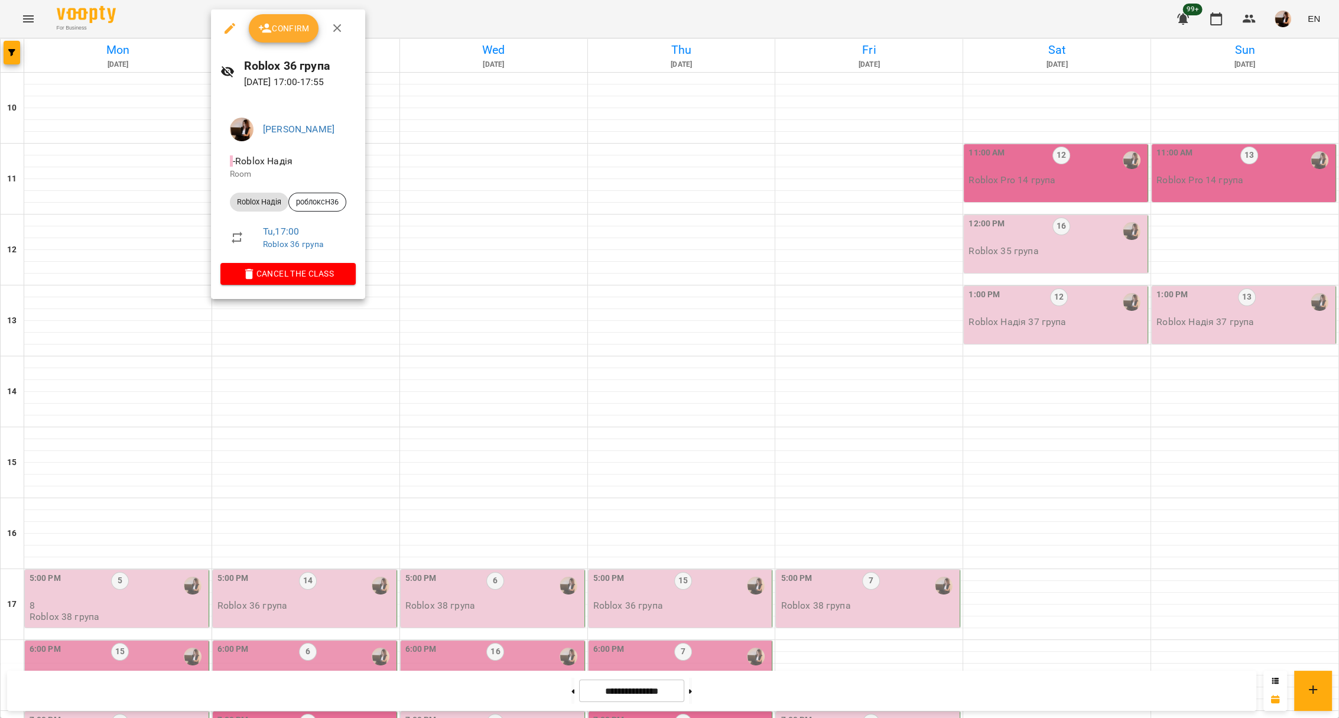
click at [372, 386] on div at bounding box center [669, 359] width 1339 height 718
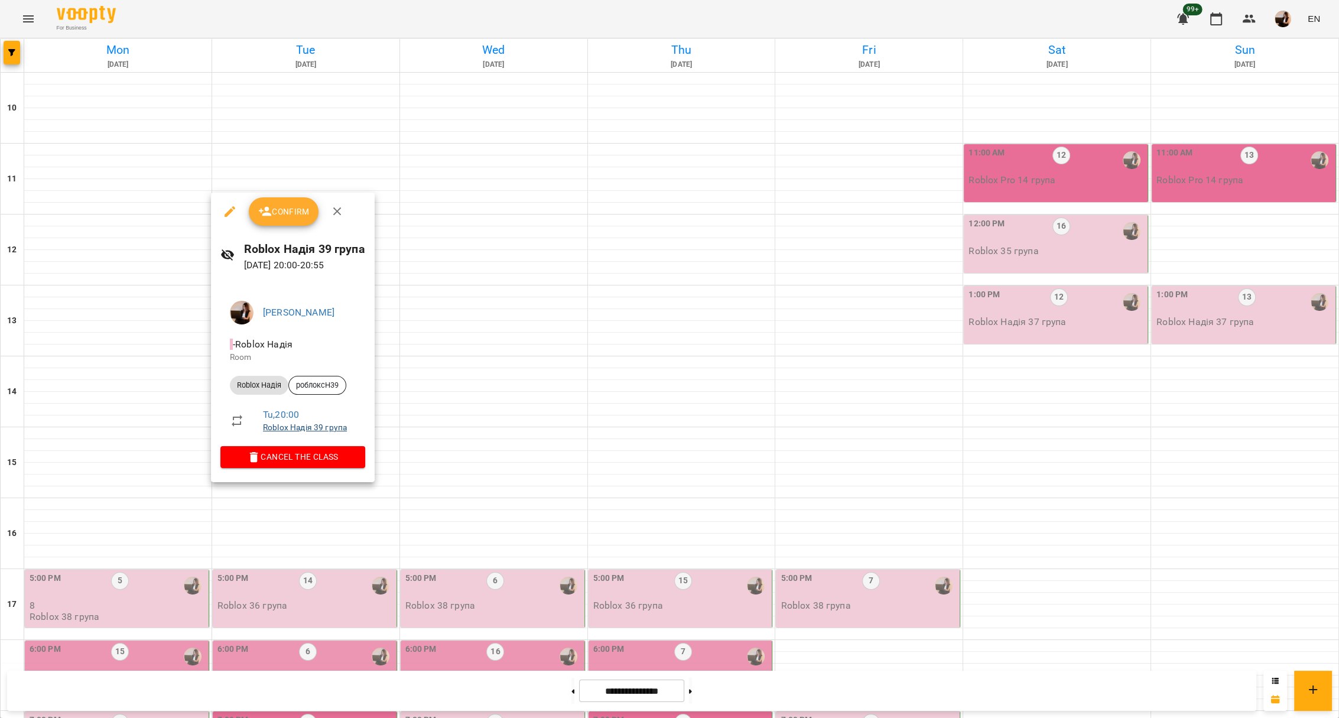
click at [333, 428] on link "Roblox Надія 39 група" at bounding box center [305, 426] width 84 height 9
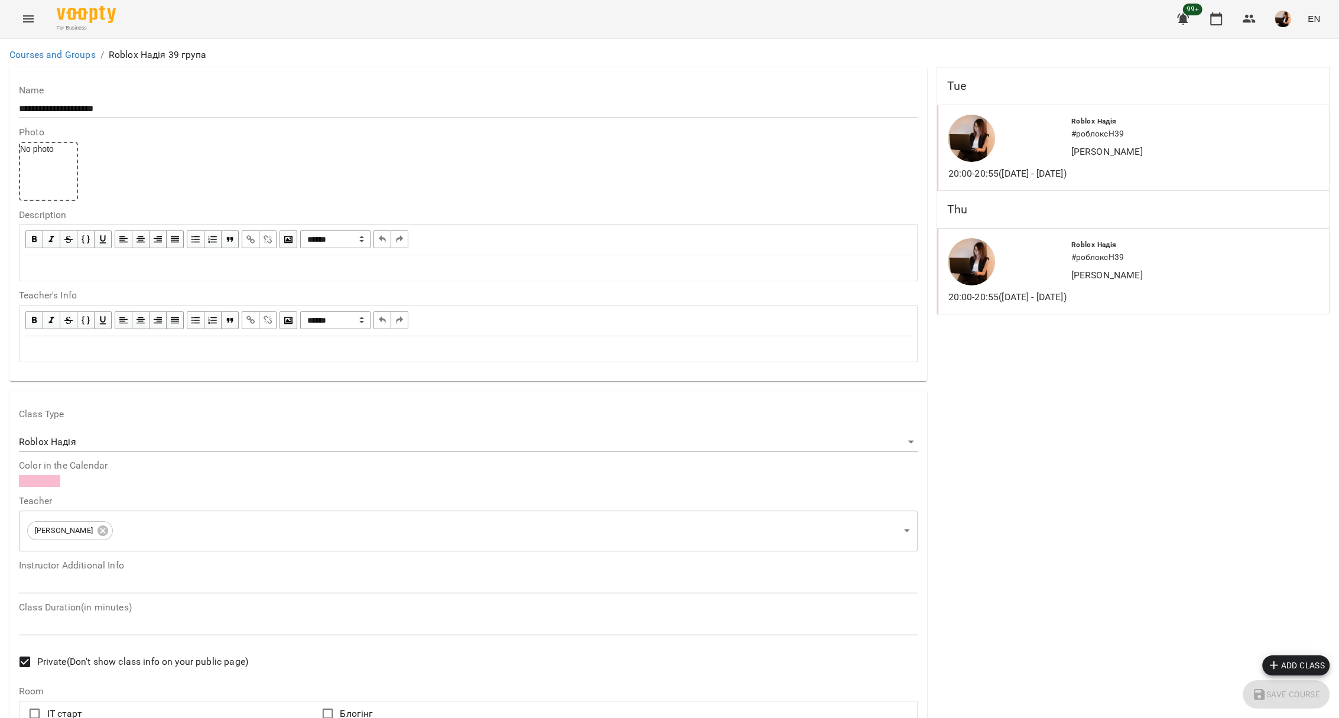
scroll to position [980, 0]
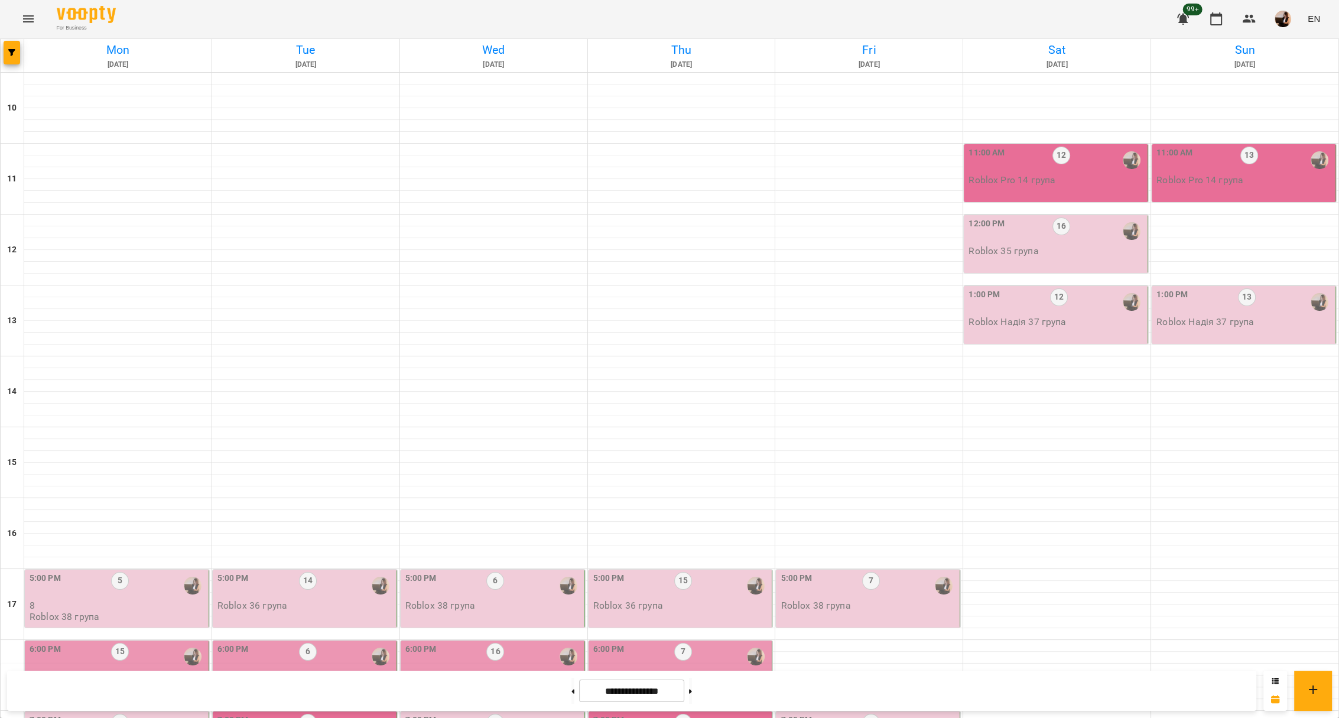
scroll to position [236, 0]
click at [571, 691] on button at bounding box center [572, 691] width 3 height 26
type input "**********"
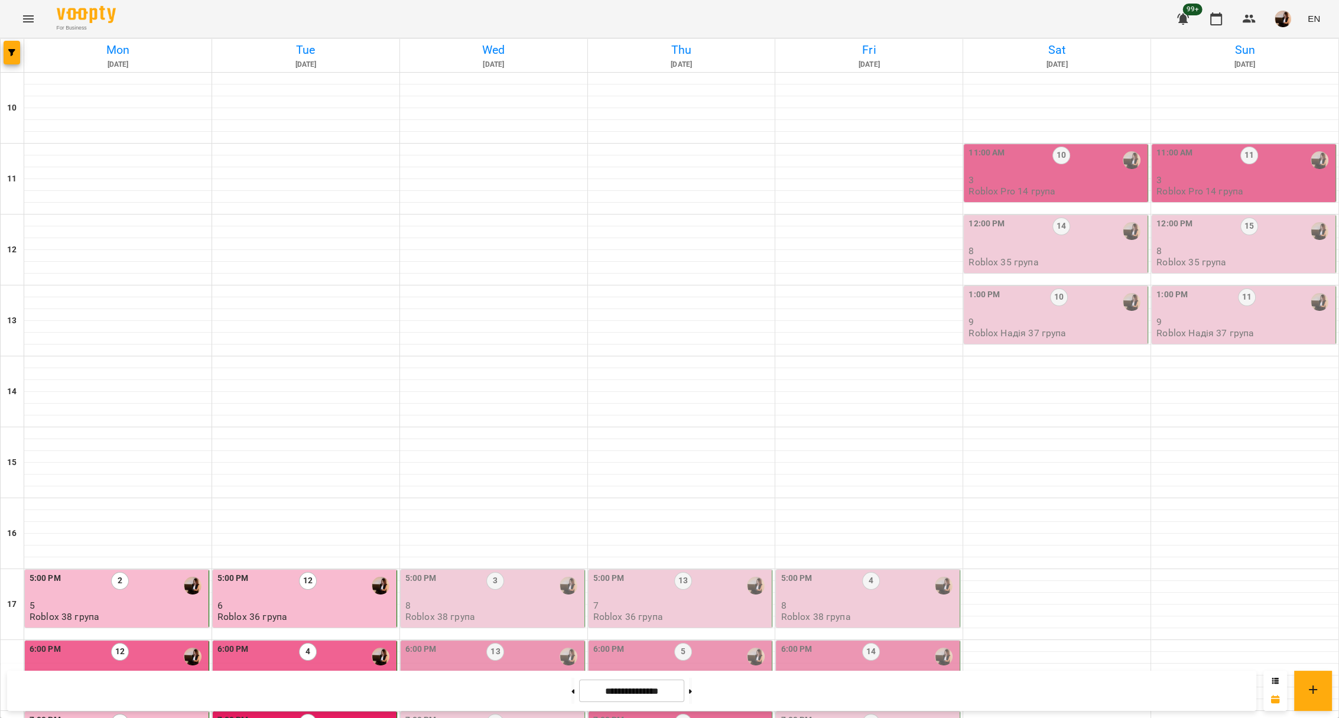
scroll to position [330, 0]
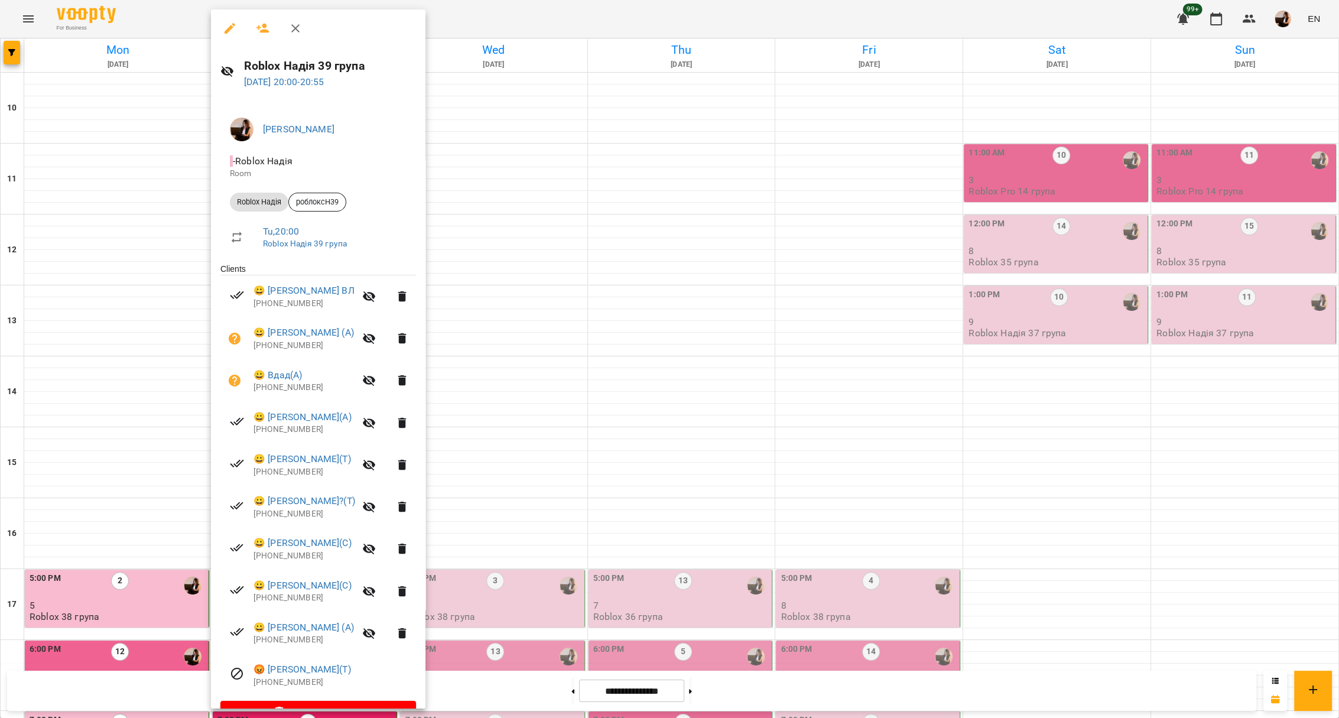
click at [840, 410] on div at bounding box center [669, 359] width 1339 height 718
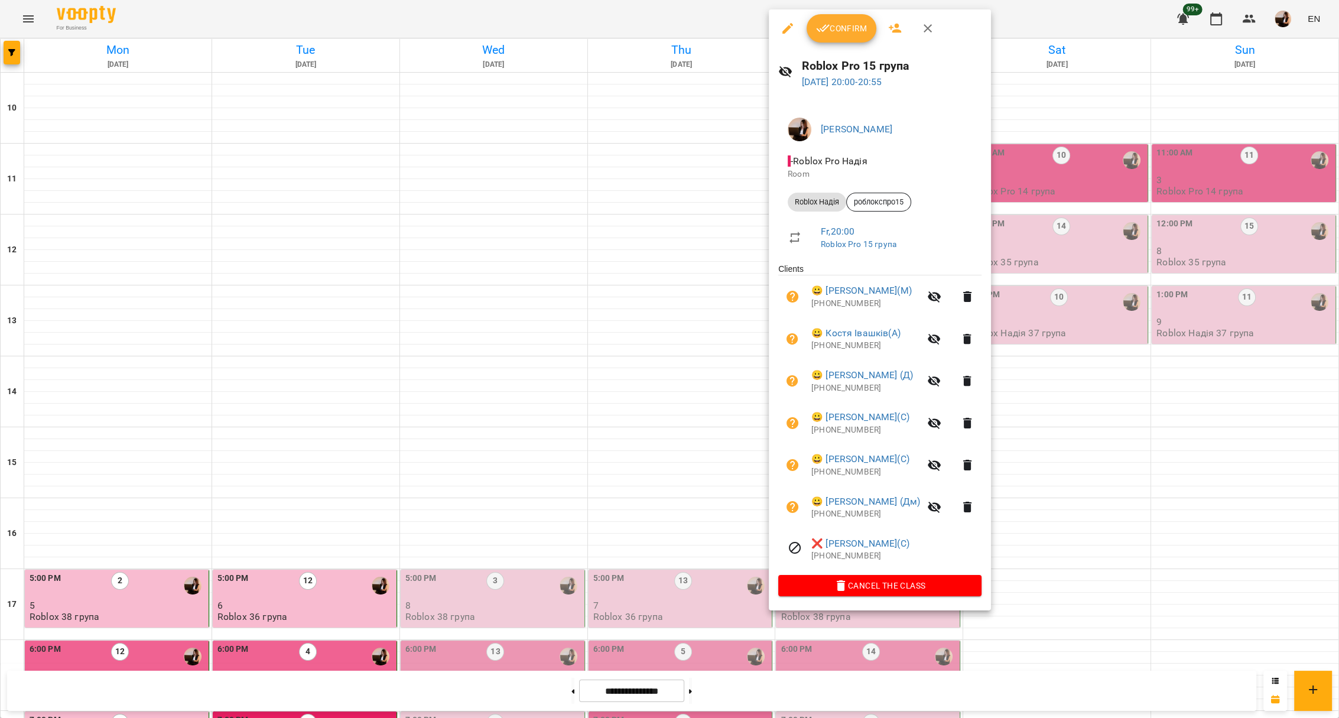
click at [626, 484] on div at bounding box center [669, 359] width 1339 height 718
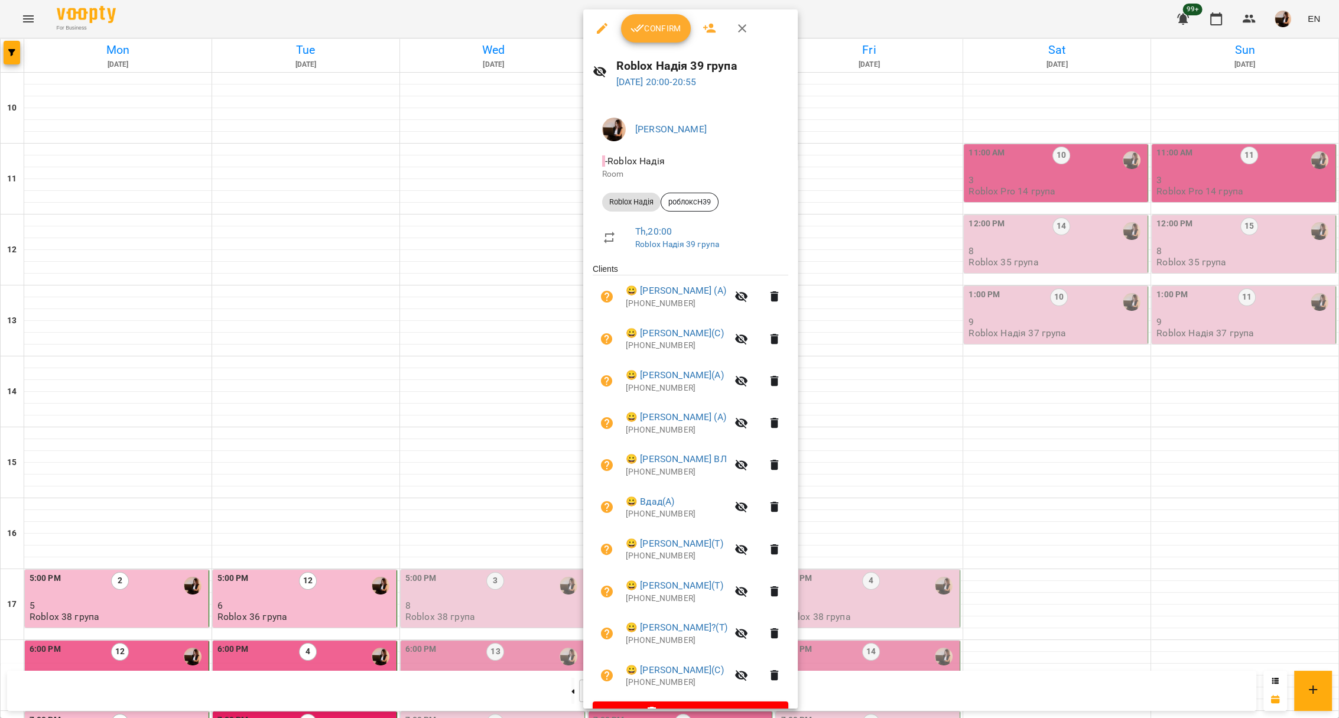
click at [904, 396] on div at bounding box center [669, 359] width 1339 height 718
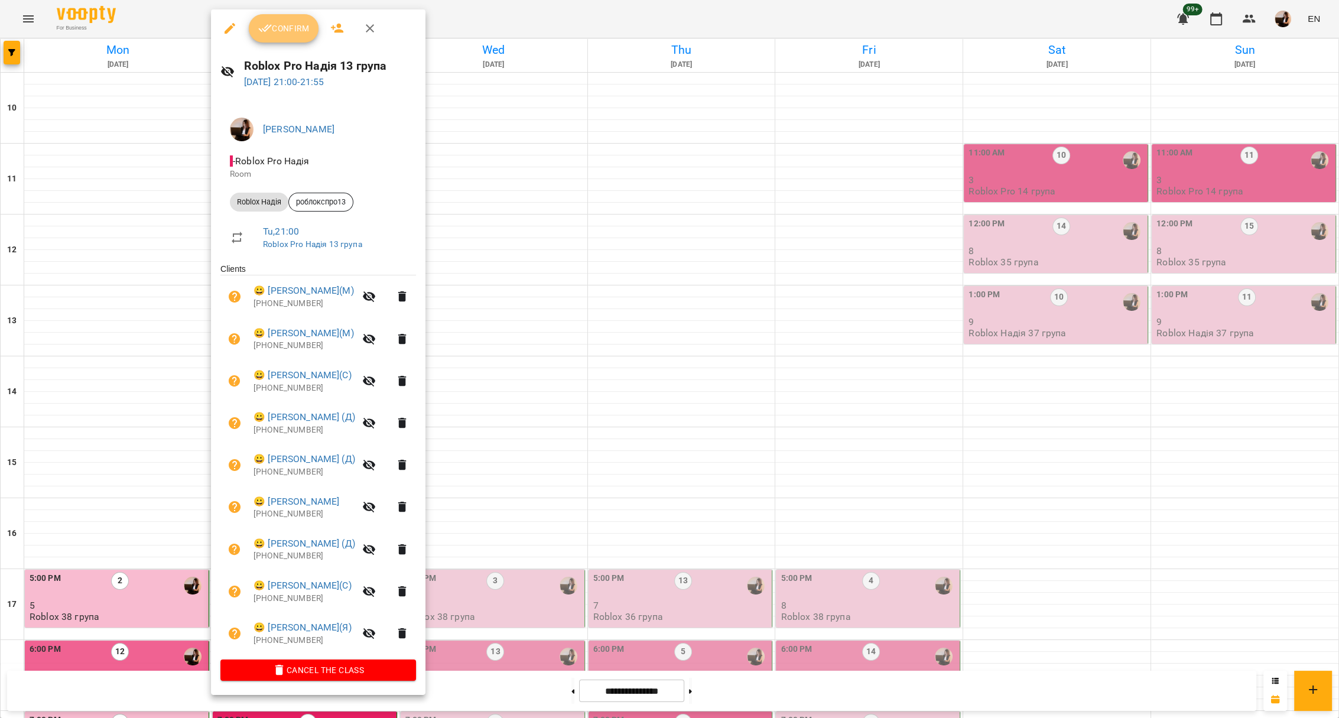
click at [301, 30] on span "Confirm" at bounding box center [283, 28] width 51 height 14
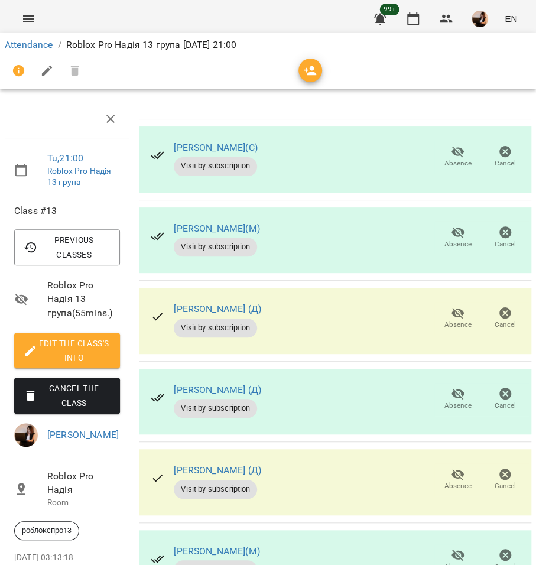
scroll to position [157, 0]
click at [447, 320] on span "Absence" at bounding box center [457, 325] width 27 height 10
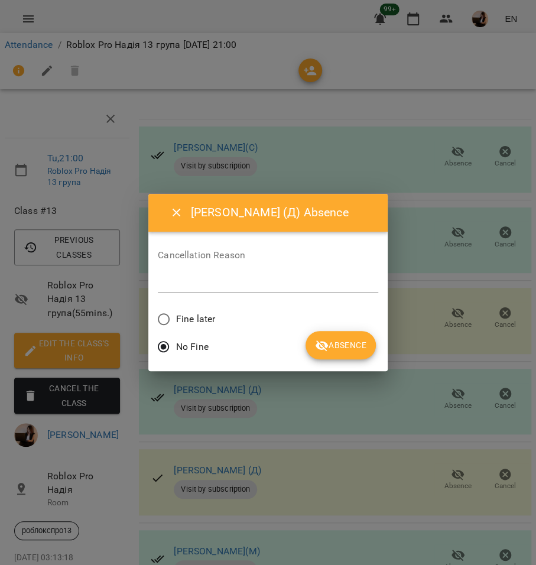
drag, startPoint x: 193, startPoint y: 324, endPoint x: 195, endPoint y: 317, distance: 7.5
click at [192, 319] on span "Fine later" at bounding box center [195, 319] width 39 height 14
click at [330, 347] on span "Absence" at bounding box center [340, 345] width 51 height 14
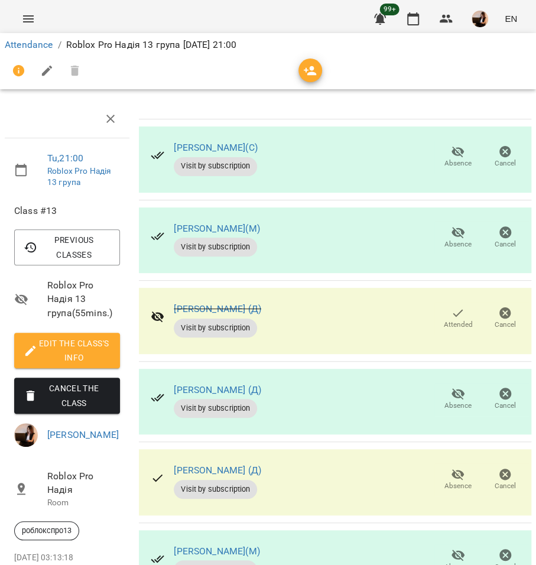
scroll to position [306, 0]
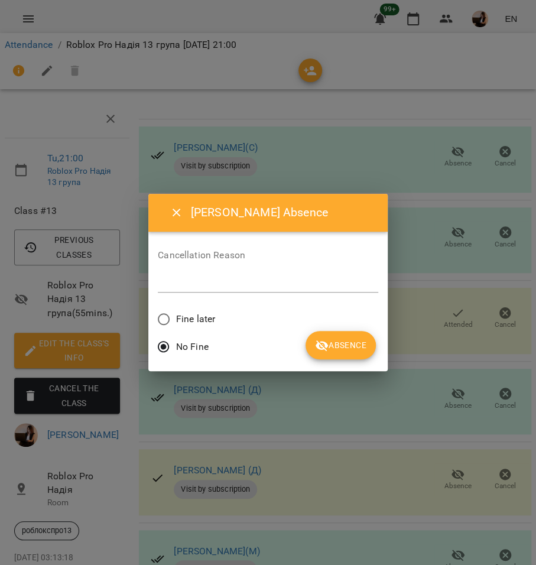
click at [193, 318] on span "Fine later" at bounding box center [195, 319] width 39 height 14
click at [346, 352] on span "Absence" at bounding box center [340, 345] width 51 height 14
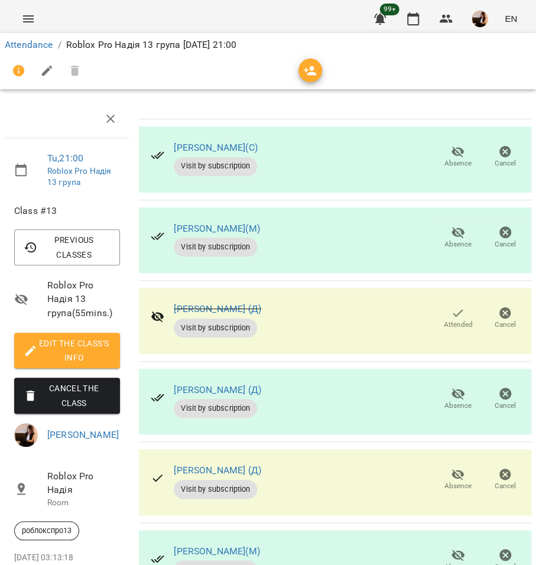
scroll to position [0, 0]
